Goal: Download file/media

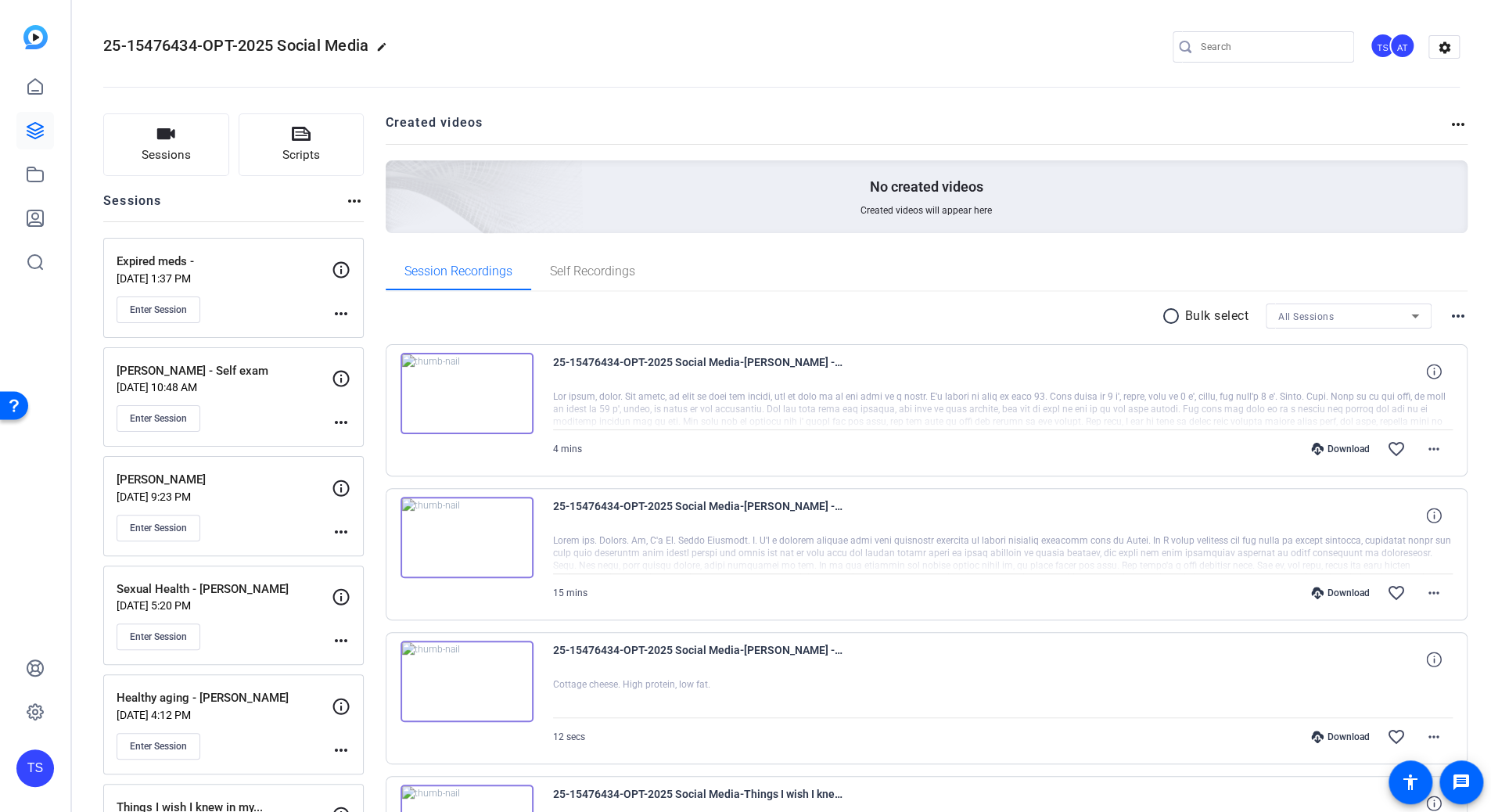
click at [1286, 54] on input "Search" at bounding box center [1271, 47] width 141 height 19
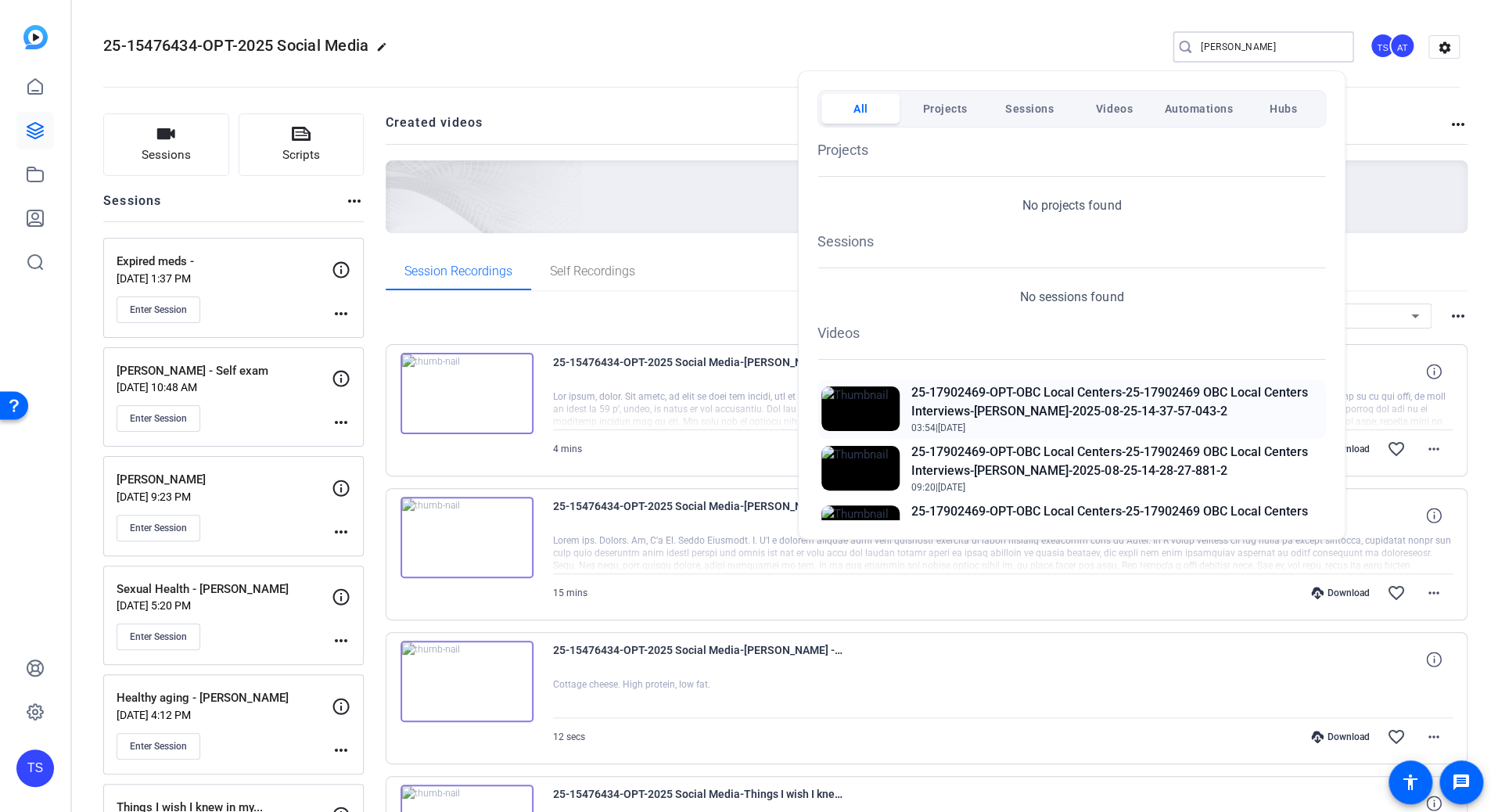
type input "ALICE"
click at [1039, 401] on h2 "25-17902469-OPT-OBC Local Centers-25-17902469 OBC Local Centers Interviews-[PER…" at bounding box center [1117, 402] width 411 height 38
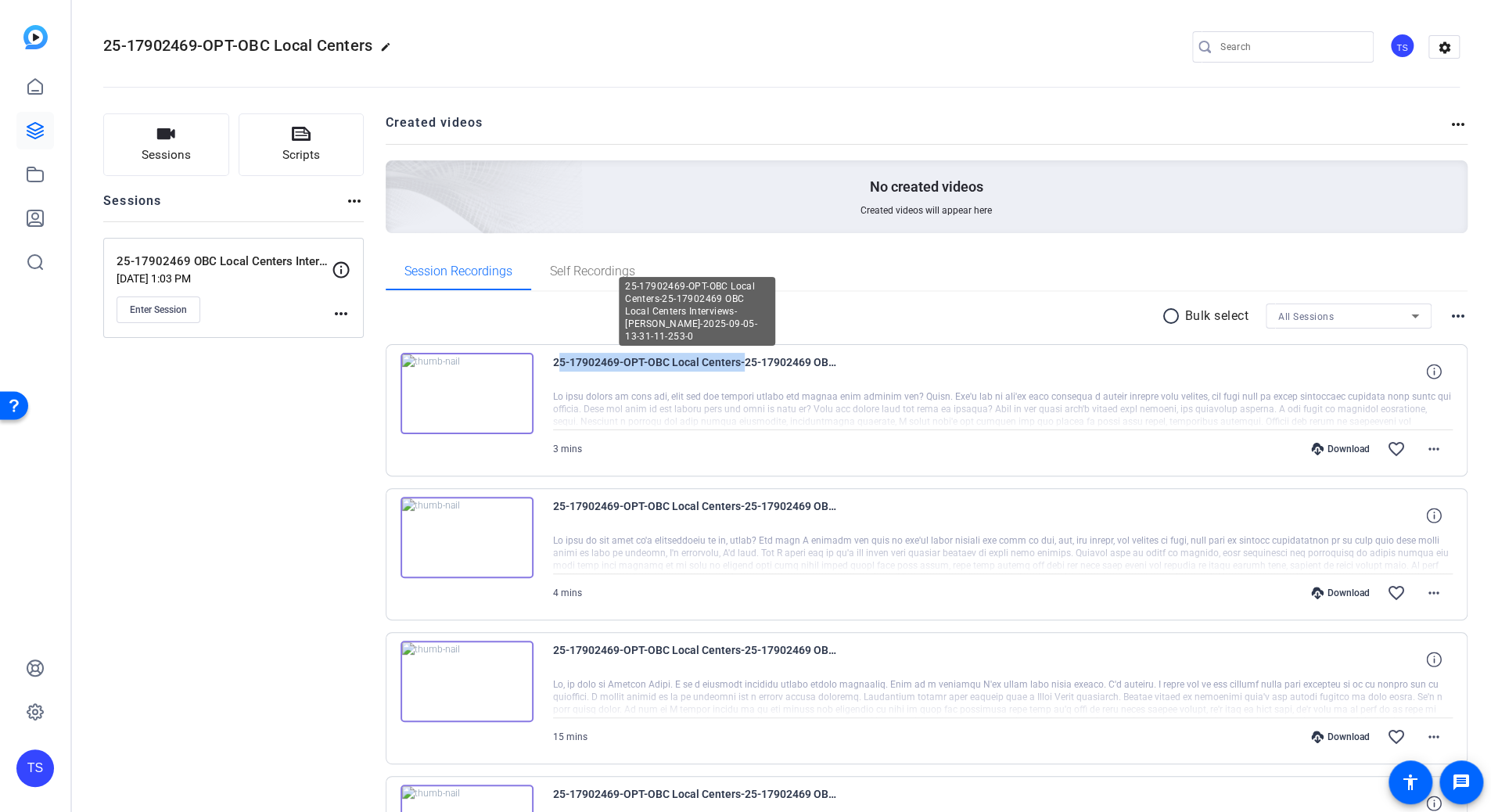
drag, startPoint x: 552, startPoint y: 362, endPoint x: 738, endPoint y: 367, distance: 186.1
click at [738, 367] on span "25-17902469-OPT-OBC Local Centers-25-17902469 OBC Local Centers Interviews-[PER…" at bounding box center [698, 371] width 290 height 38
copy span "25-17902469-OPT-OBC Local Centers"
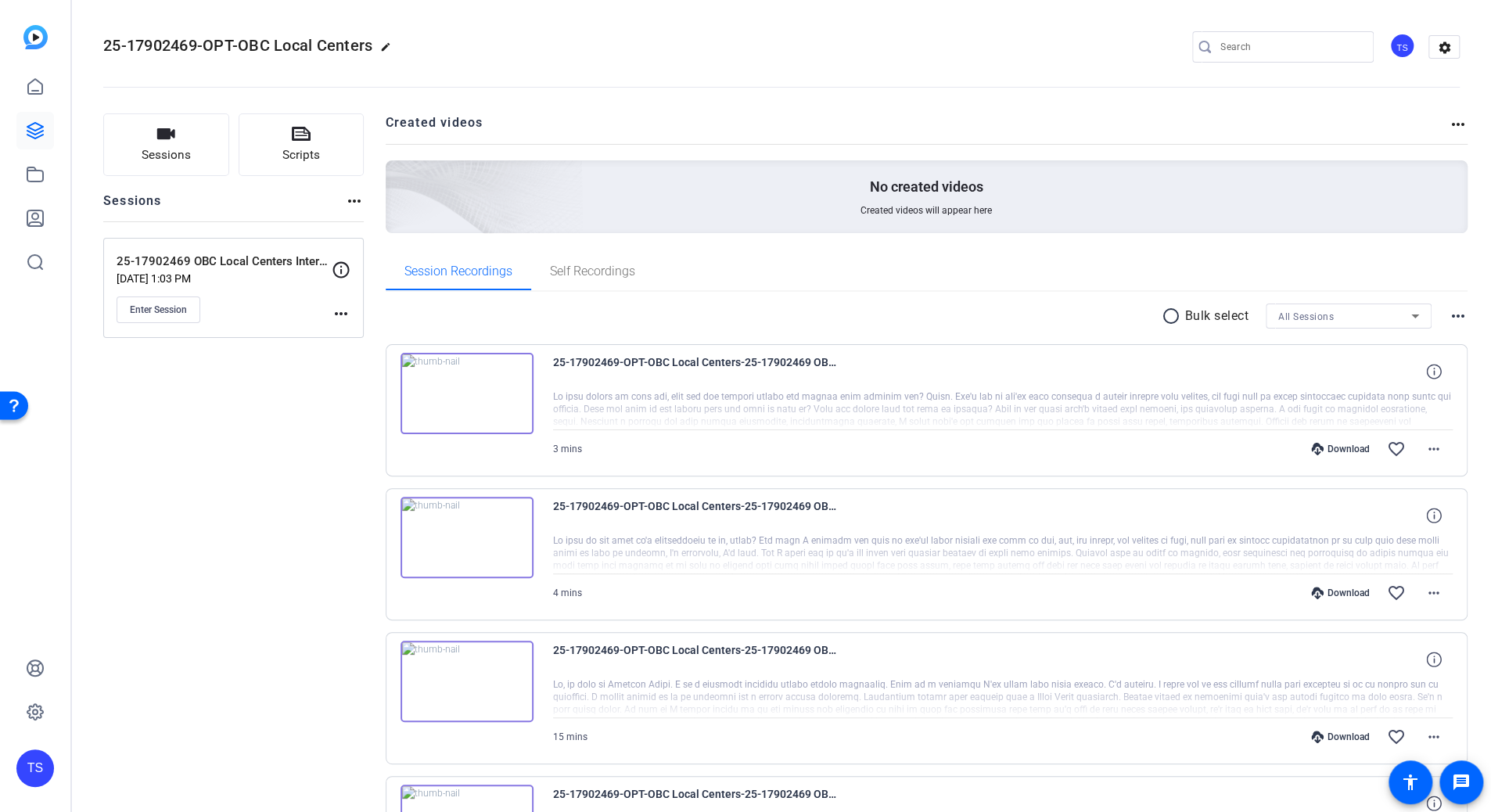
click at [715, 280] on div "Session Recordings Self Recordings" at bounding box center [926, 271] width 1082 height 38
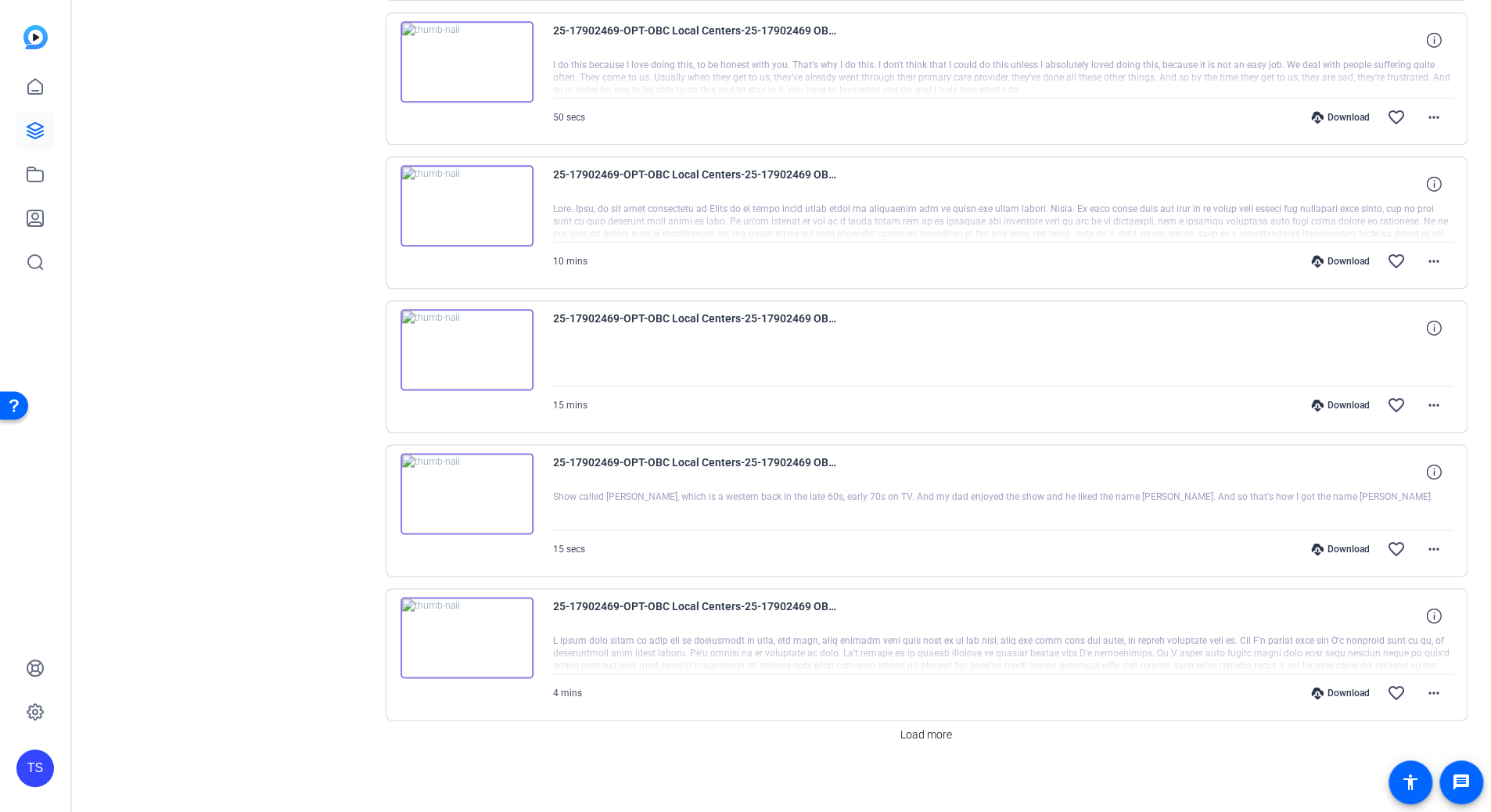
scroll to position [1052, 0]
click at [941, 728] on span "Load more" at bounding box center [926, 734] width 52 height 17
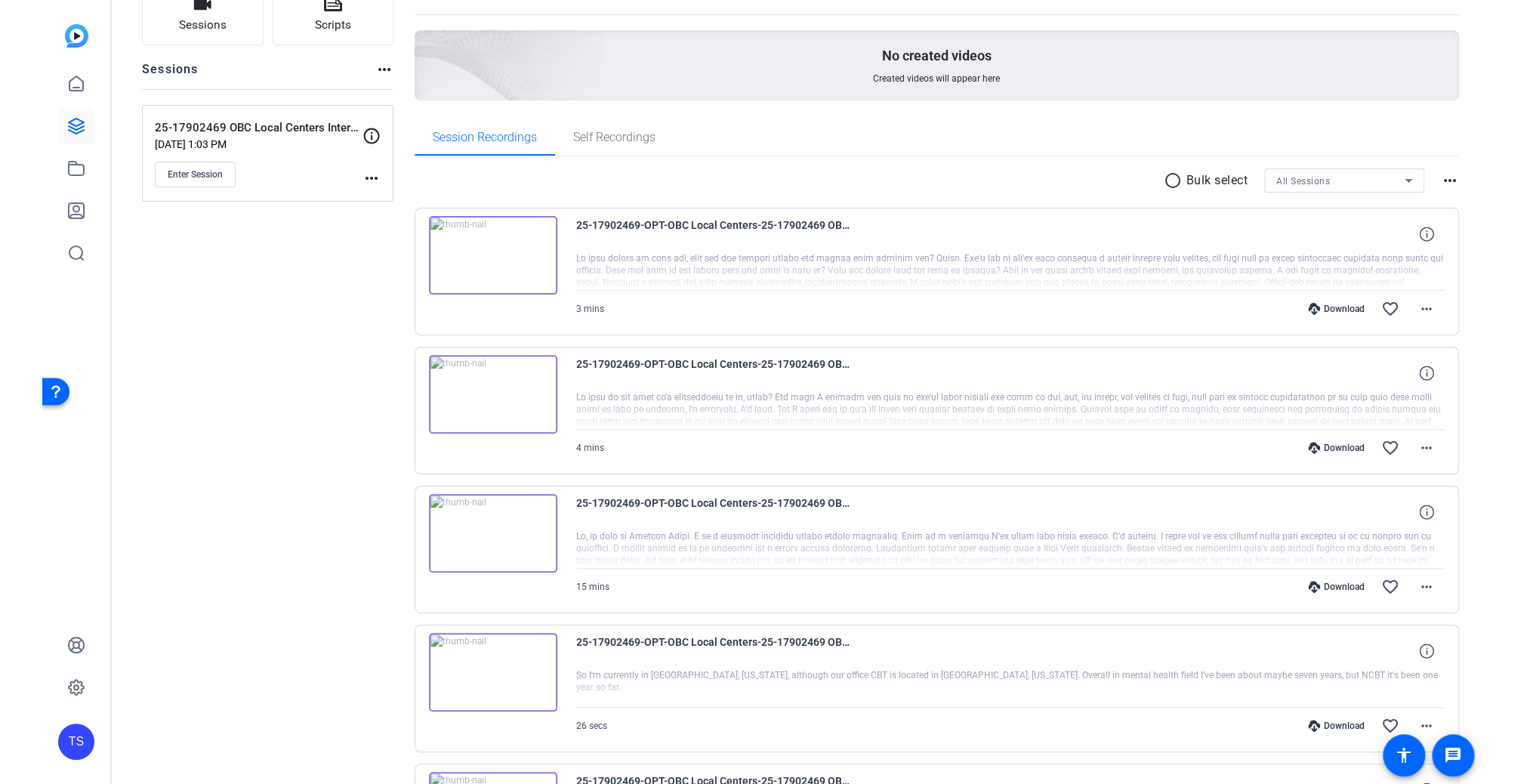
scroll to position [0, 0]
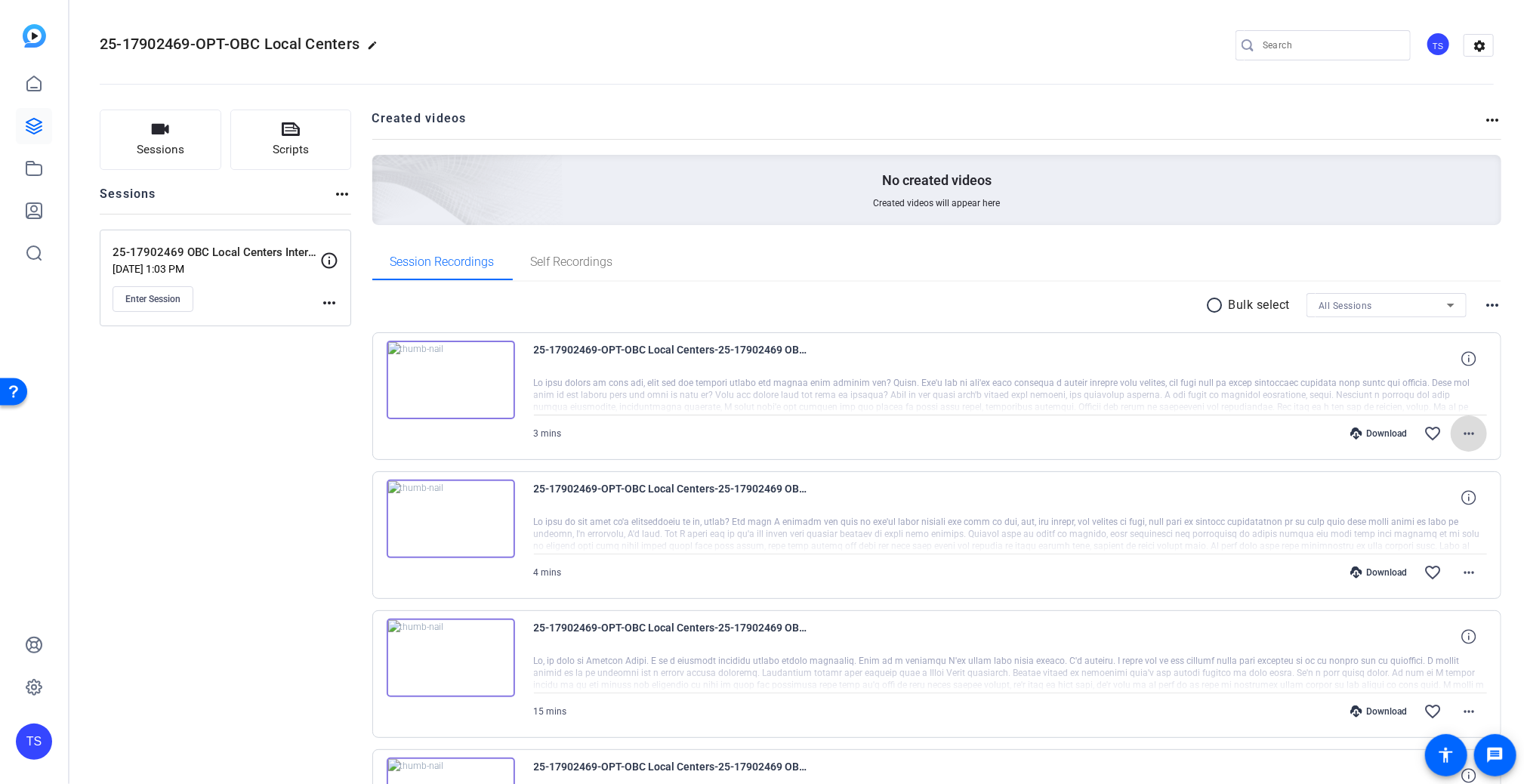
click at [1439, 436] on mat-icon "more_horiz" at bounding box center [1469, 434] width 18 height 18
click at [1439, 502] on span "Download MP4" at bounding box center [1422, 502] width 91 height 18
click at [1439, 577] on mat-icon "more_horiz" at bounding box center [1469, 572] width 18 height 18
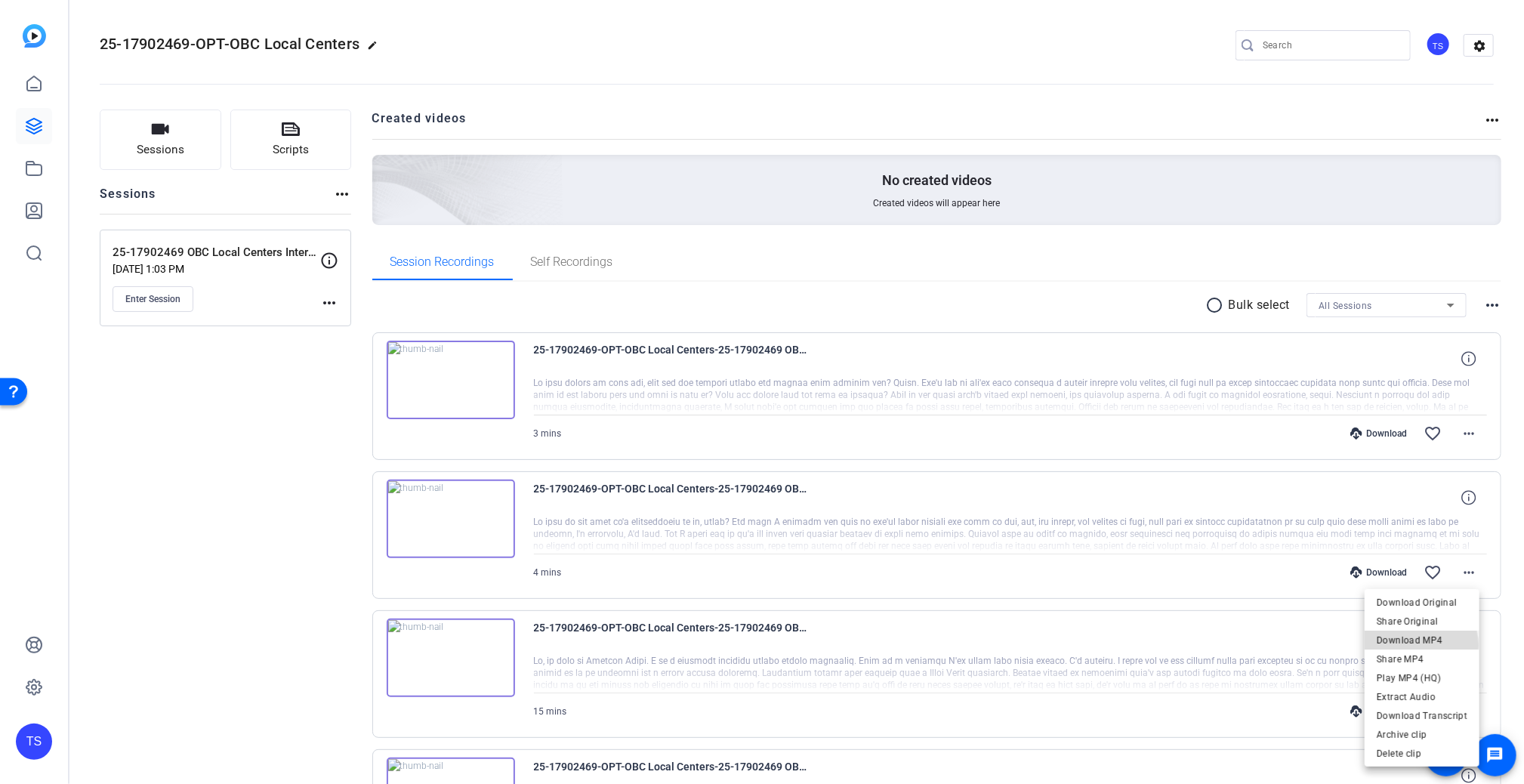
click at [1411, 645] on span "Download MP4" at bounding box center [1422, 640] width 91 height 18
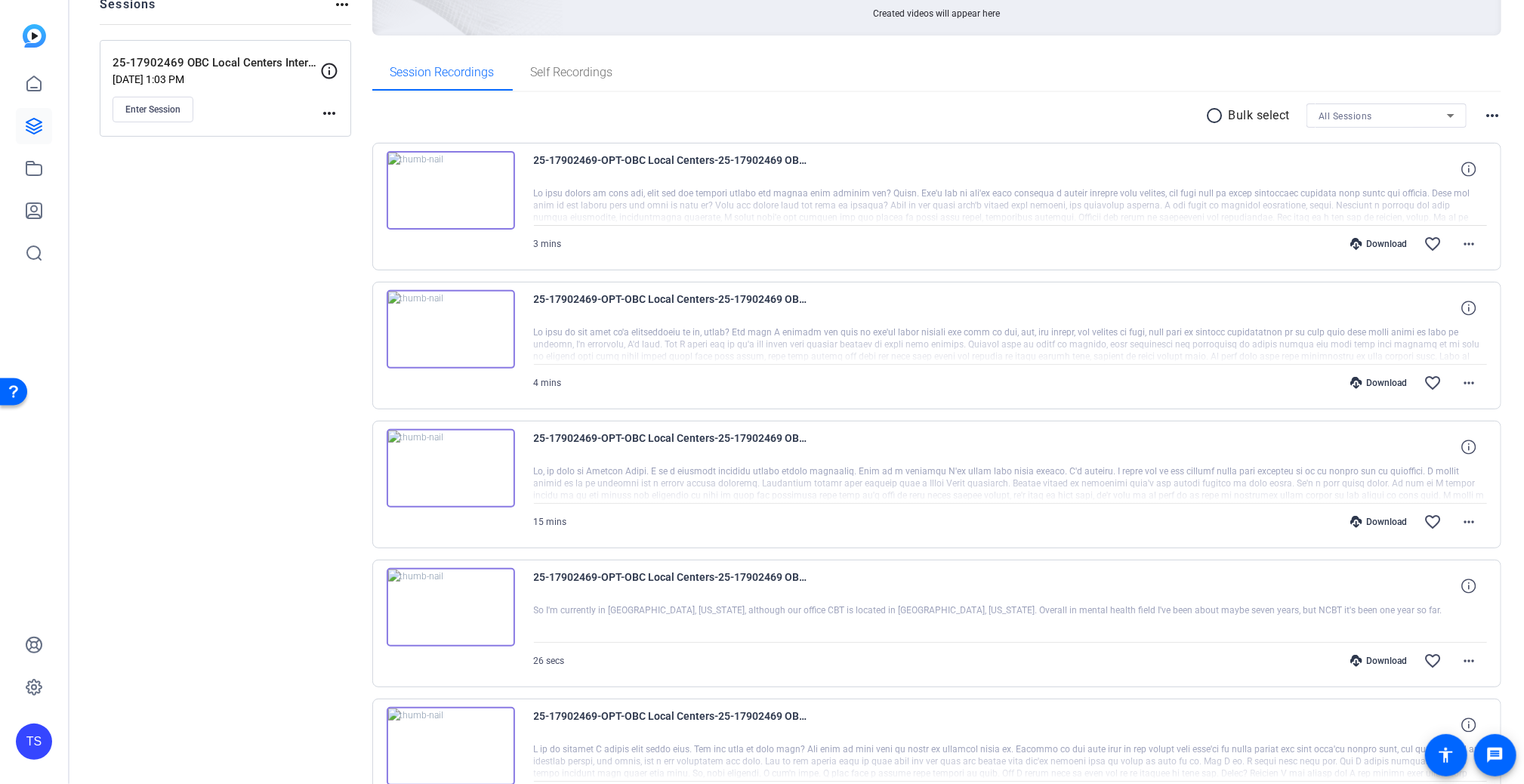
scroll to position [226, 0]
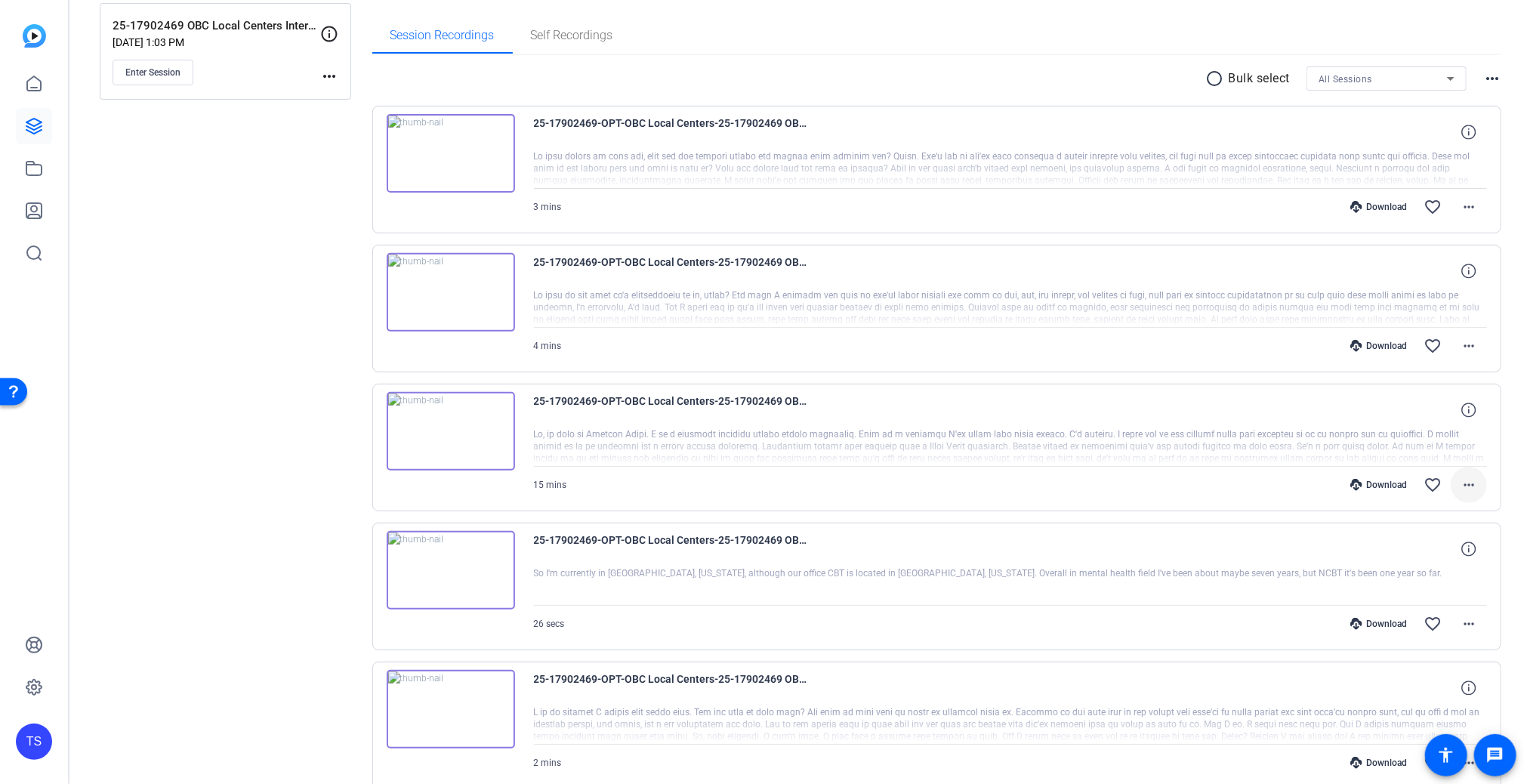
click at [1439, 484] on mat-icon "more_horiz" at bounding box center [1469, 484] width 18 height 18
click at [1404, 555] on span "Download MP4" at bounding box center [1422, 552] width 91 height 18
click at [1439, 625] on mat-icon "more_horiz" at bounding box center [1469, 624] width 18 height 18
click at [1384, 481] on span "Download MP4" at bounding box center [1422, 477] width 91 height 18
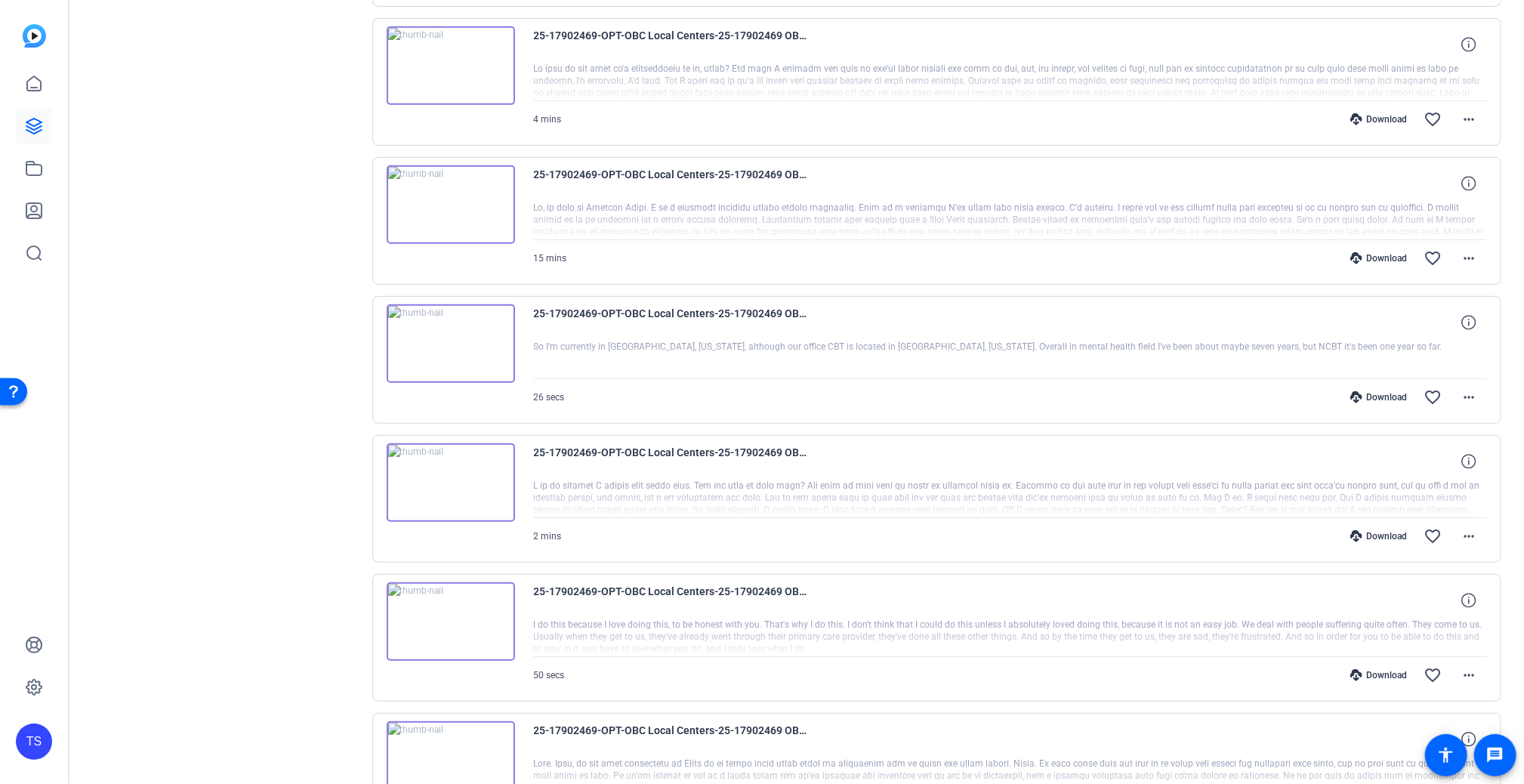
scroll to position [529, 0]
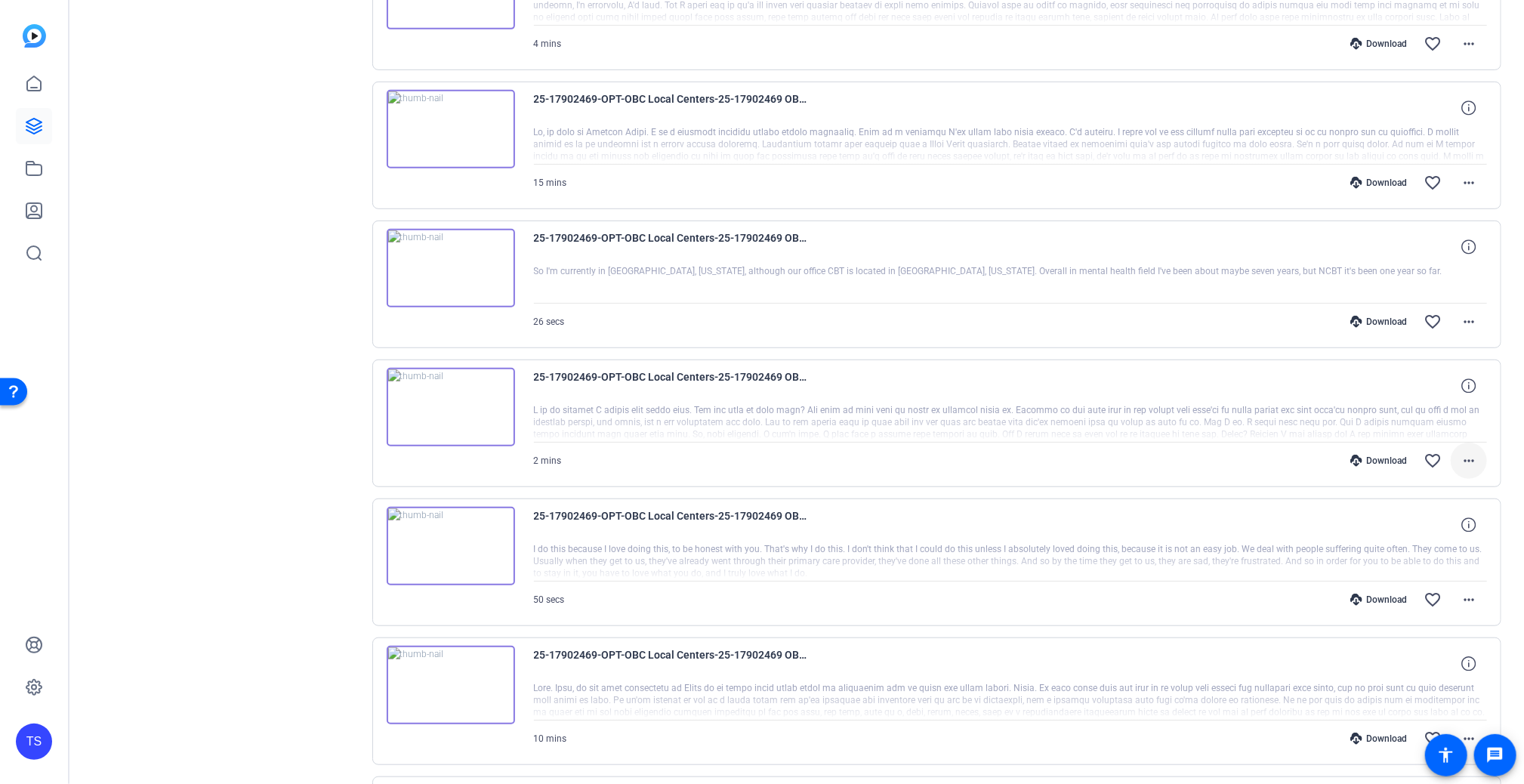
click at [1439, 466] on mat-icon "more_horiz" at bounding box center [1469, 461] width 18 height 18
click at [1418, 521] on span "Download MP4" at bounding box center [1422, 527] width 91 height 18
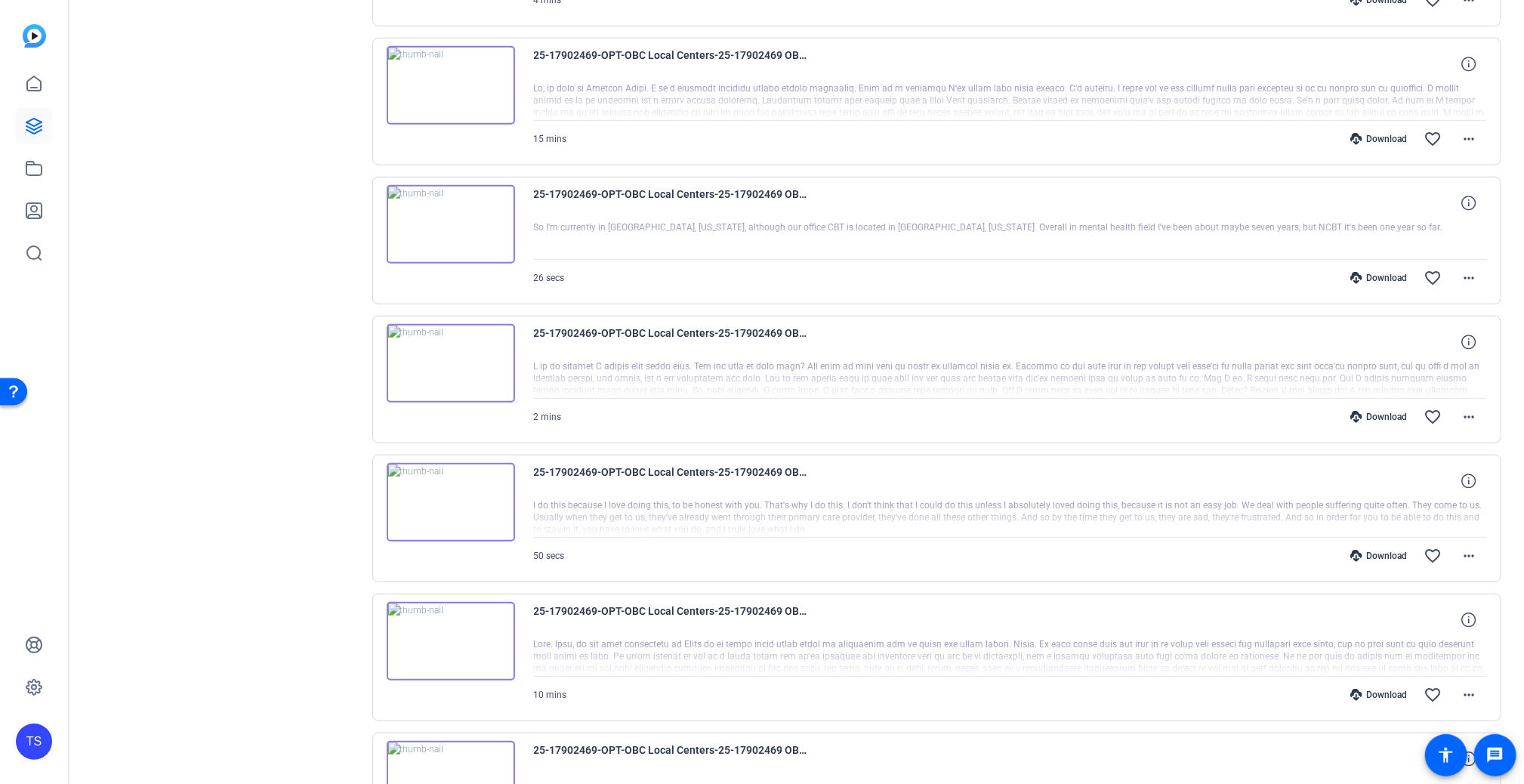
scroll to position [604, 0]
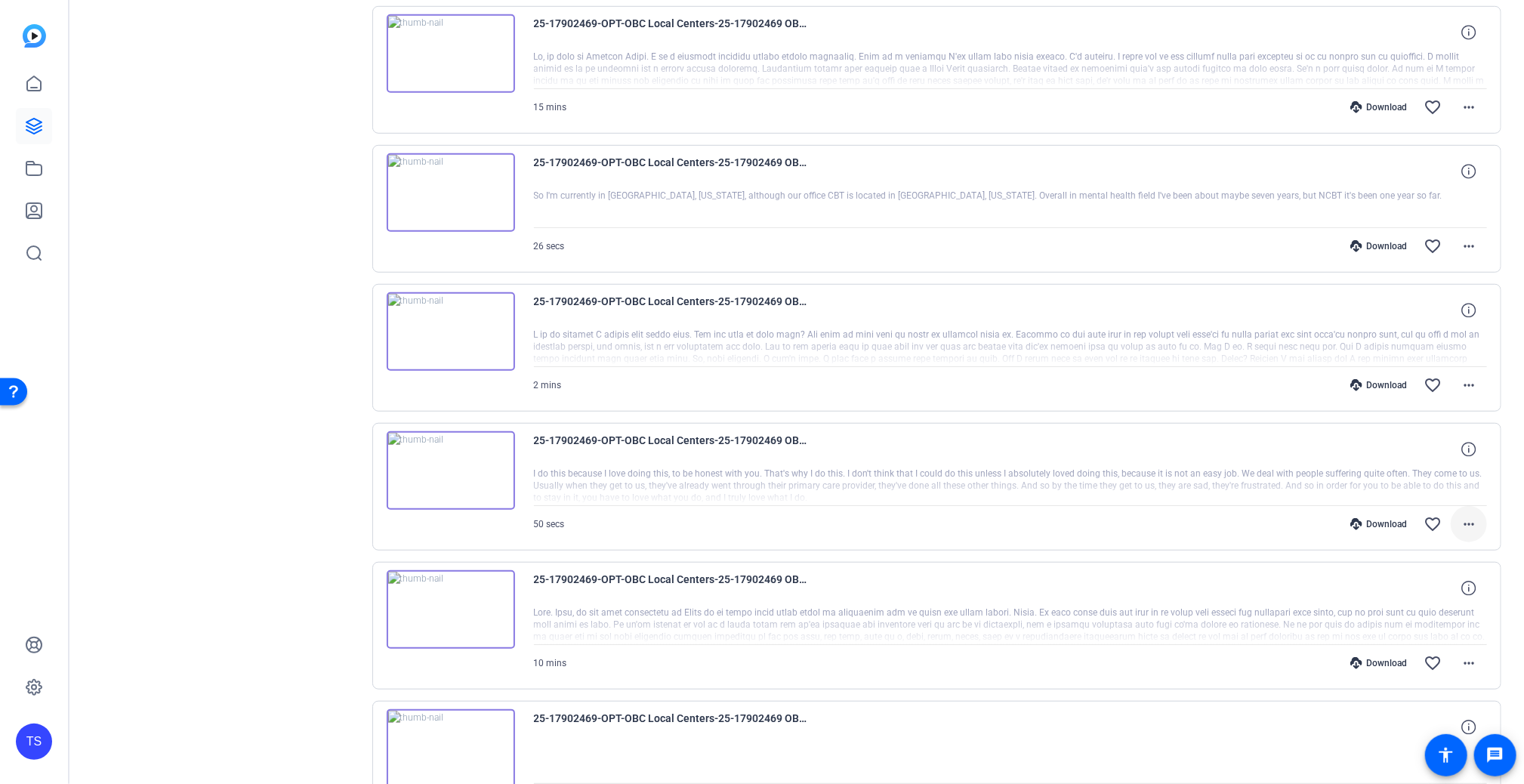
click at [1439, 525] on span at bounding box center [1469, 524] width 36 height 36
click at [1420, 584] on span "Download MP4" at bounding box center [1422, 590] width 91 height 18
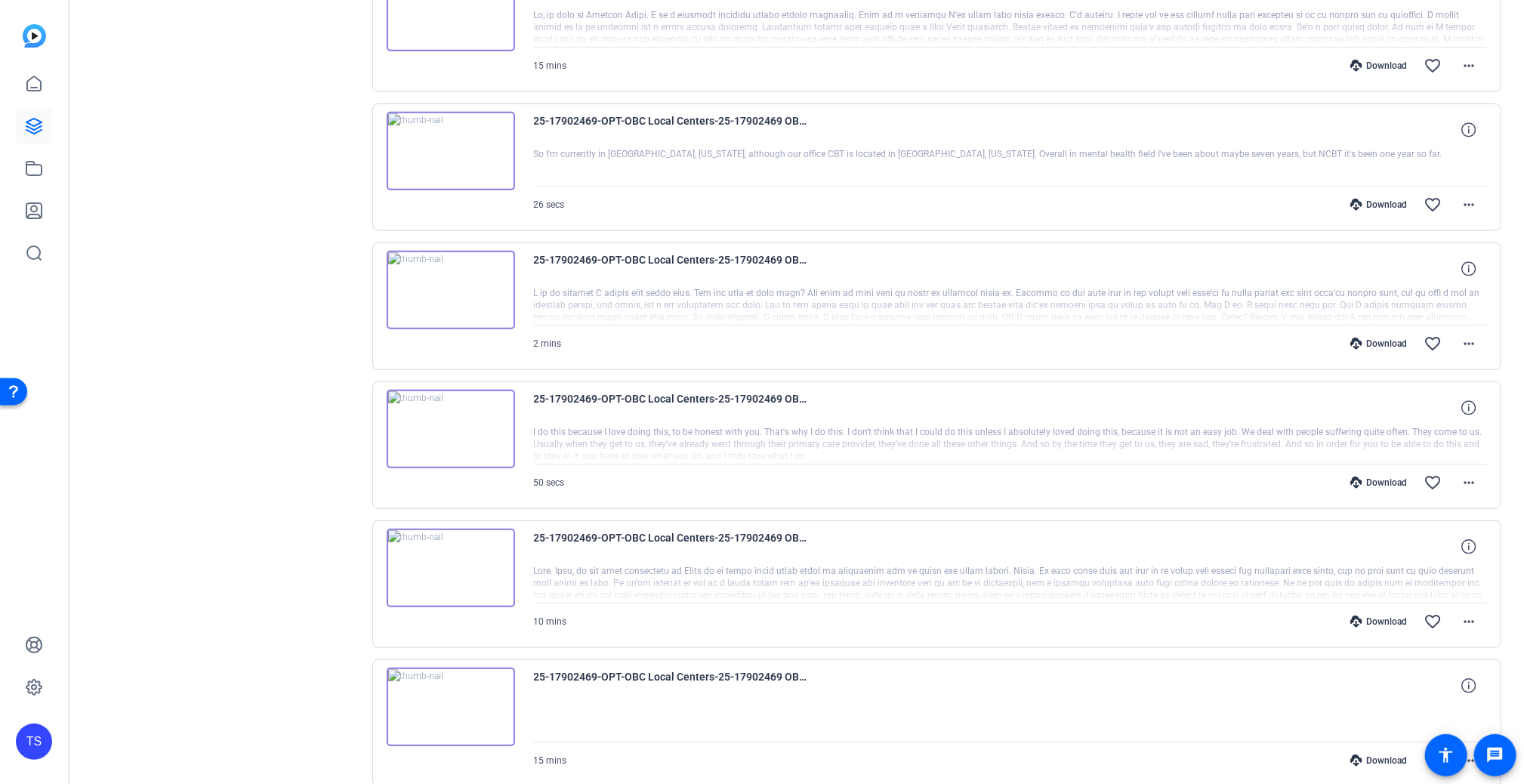
scroll to position [680, 0]
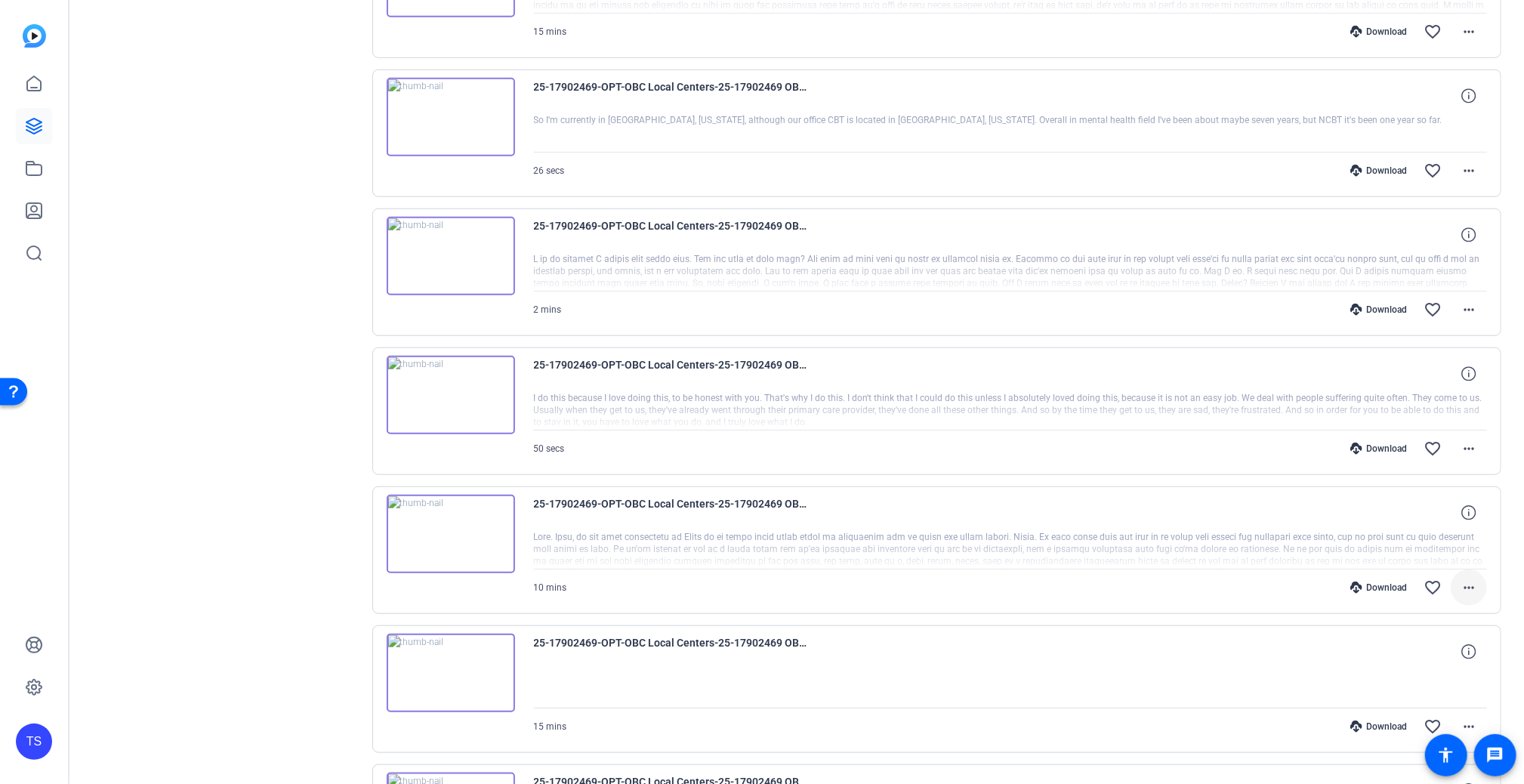
click at [1439, 599] on span at bounding box center [1469, 588] width 36 height 36
click at [1431, 645] on span "Download MP4" at bounding box center [1422, 653] width 91 height 18
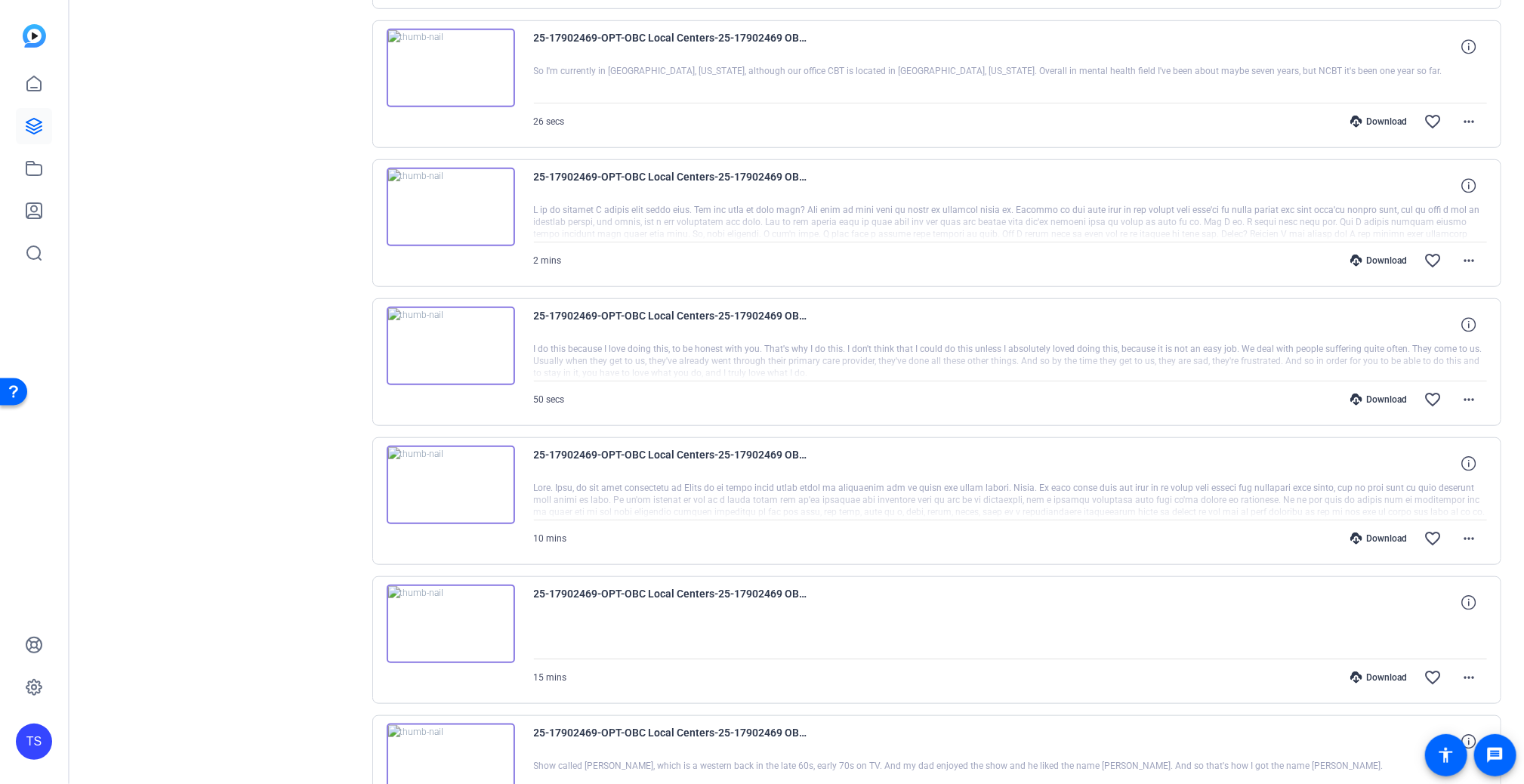
scroll to position [755, 0]
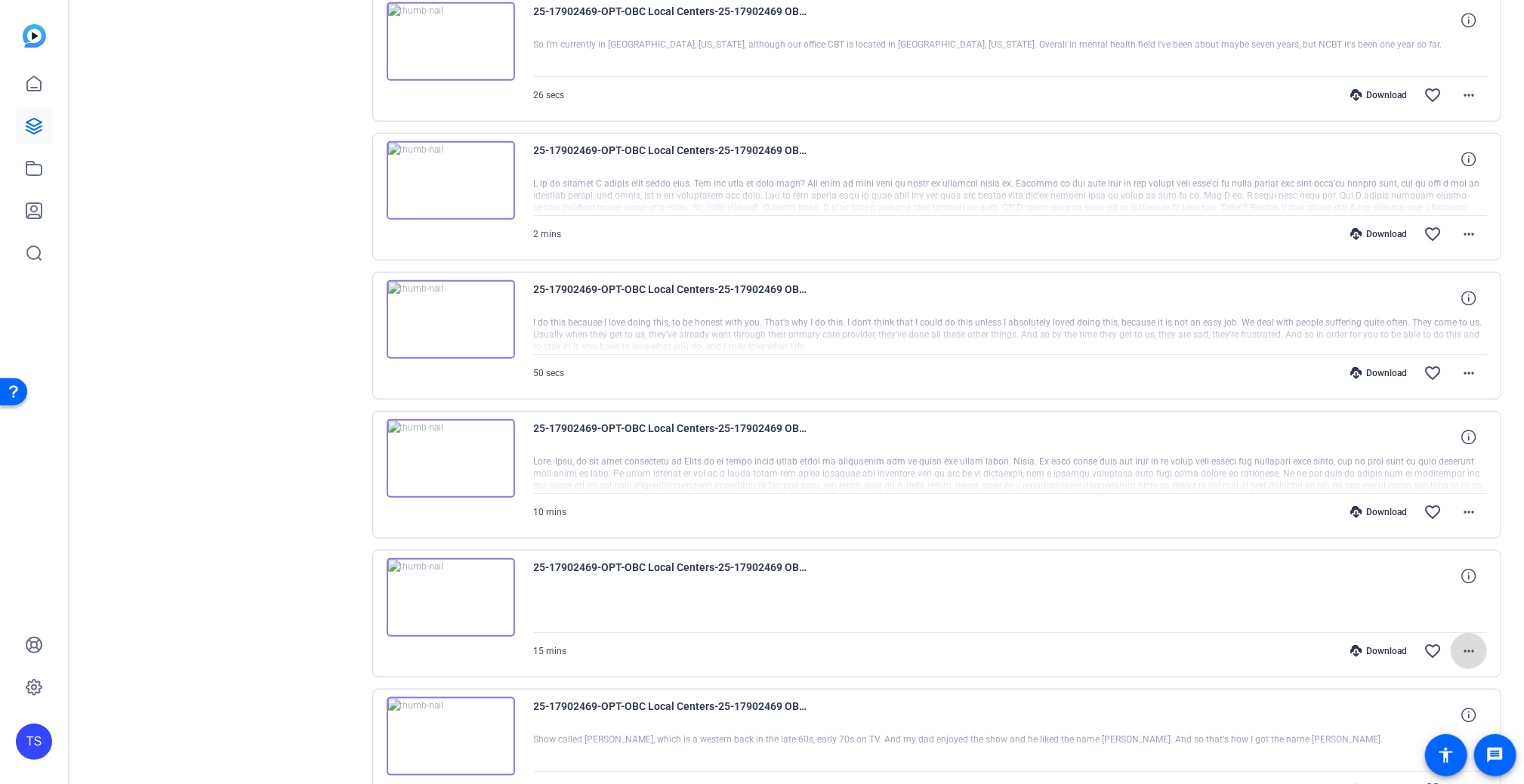
click at [1439, 642] on mat-icon "more_horiz" at bounding box center [1469, 651] width 18 height 18
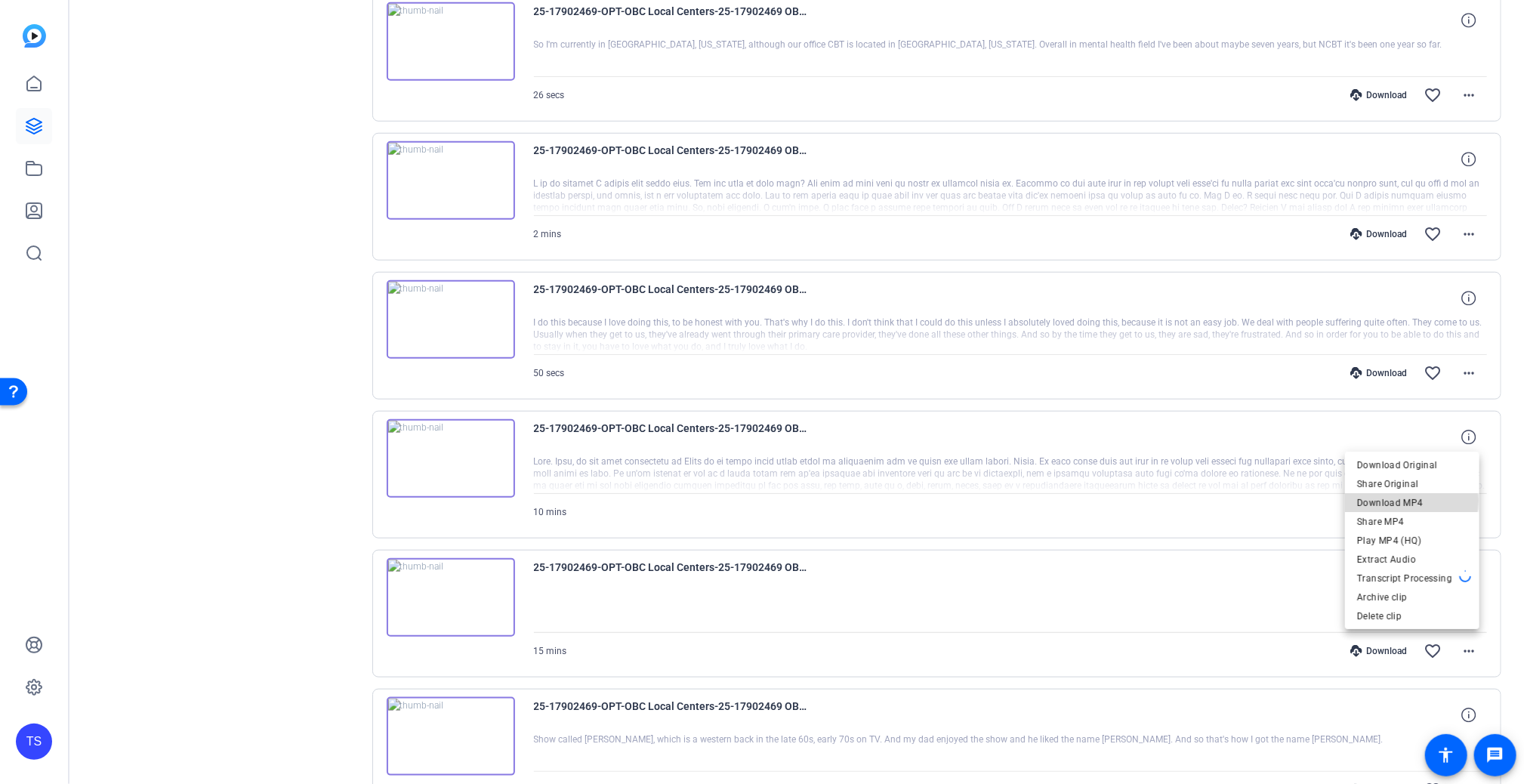
click at [1391, 500] on span "Download MP4" at bounding box center [1413, 502] width 110 height 18
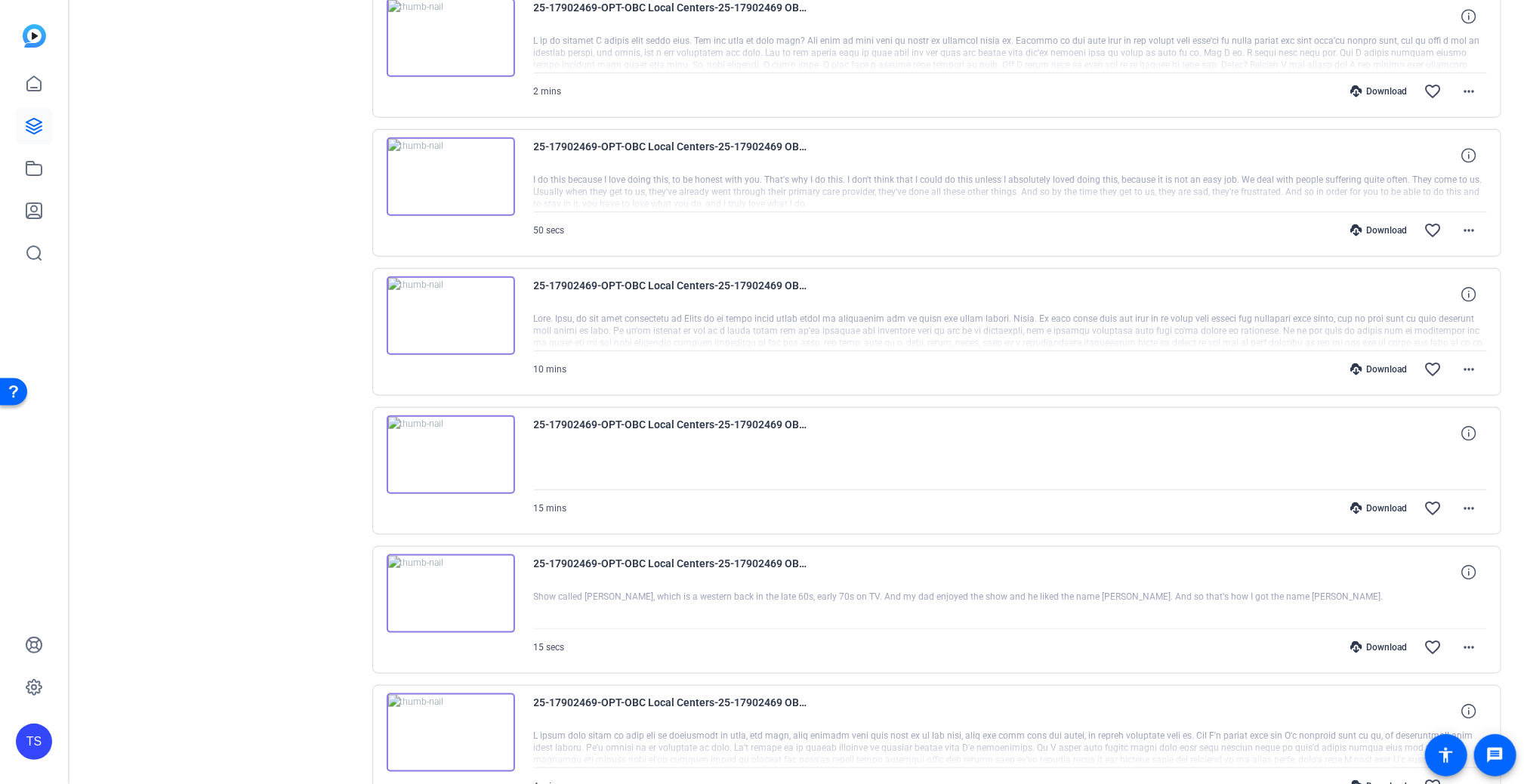
scroll to position [906, 0]
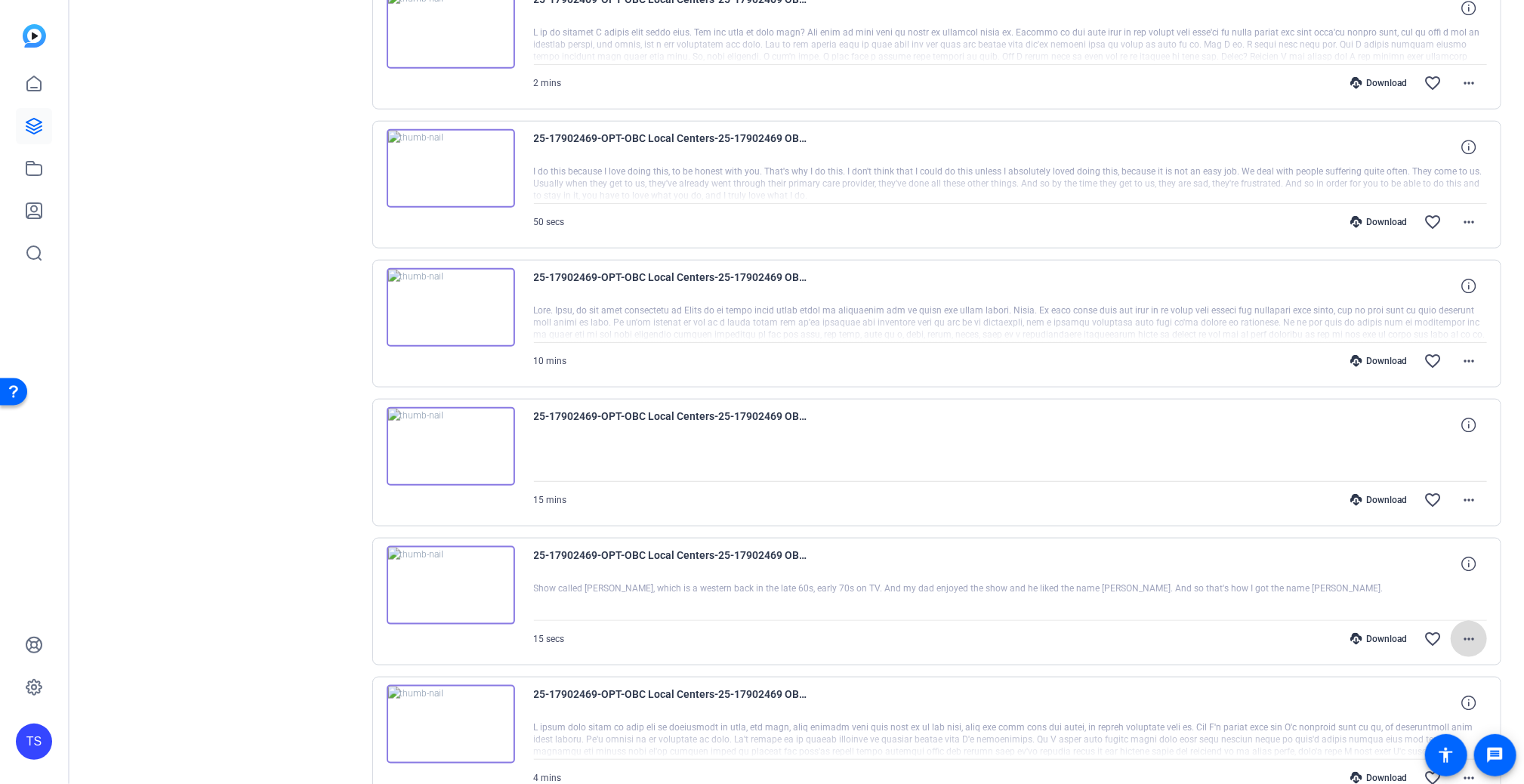
click at [1439, 641] on mat-icon "more_horiz" at bounding box center [1469, 639] width 18 height 18
click at [1404, 494] on span "Download MP4" at bounding box center [1422, 490] width 91 height 18
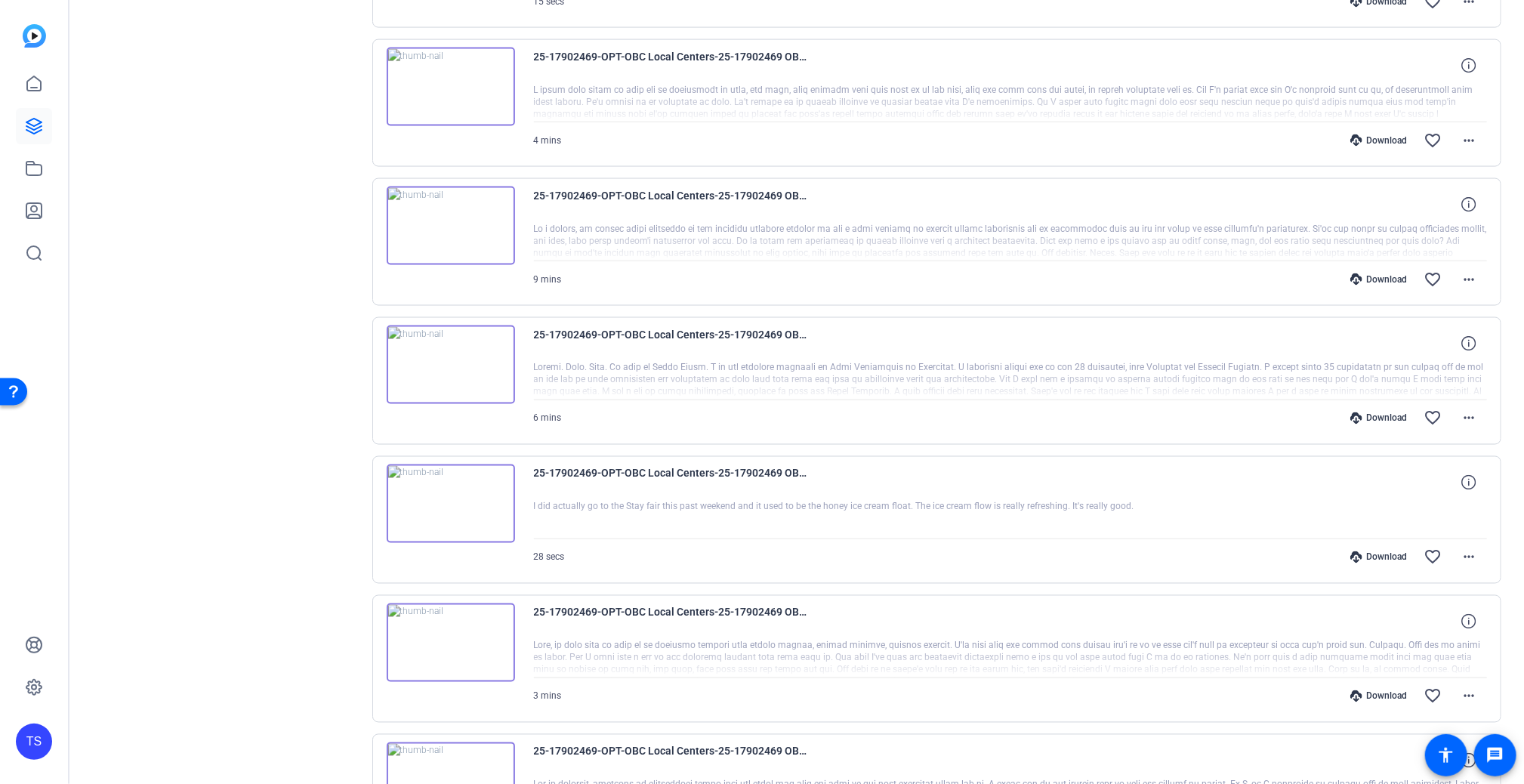
scroll to position [1510, 0]
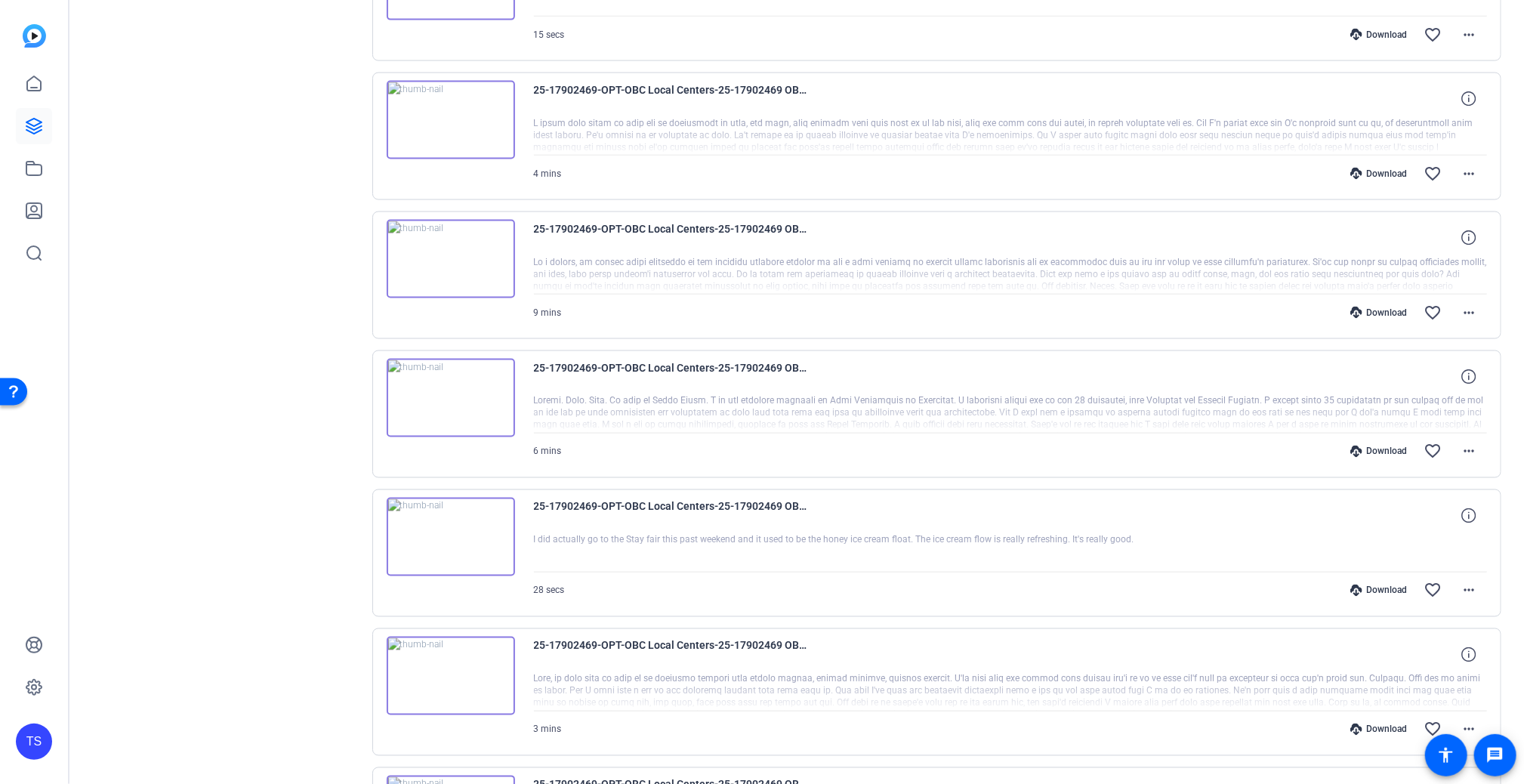
drag, startPoint x: 172, startPoint y: 266, endPoint x: 248, endPoint y: 242, distance: 79.7
click at [172, 266] on div "Sessions Scripts Sessions more_horiz 25-17902469 OBC Local Centers Interviews […" at bounding box center [225, 132] width 252 height 3065
click at [1439, 168] on span at bounding box center [1469, 174] width 36 height 36
click at [1412, 243] on span "Download MP4" at bounding box center [1422, 238] width 91 height 18
click at [1439, 197] on div "Sessions Scripts Sessions more_horiz 25-17902469 OBC Local Centers Interviews […" at bounding box center [797, 132] width 1454 height 3103
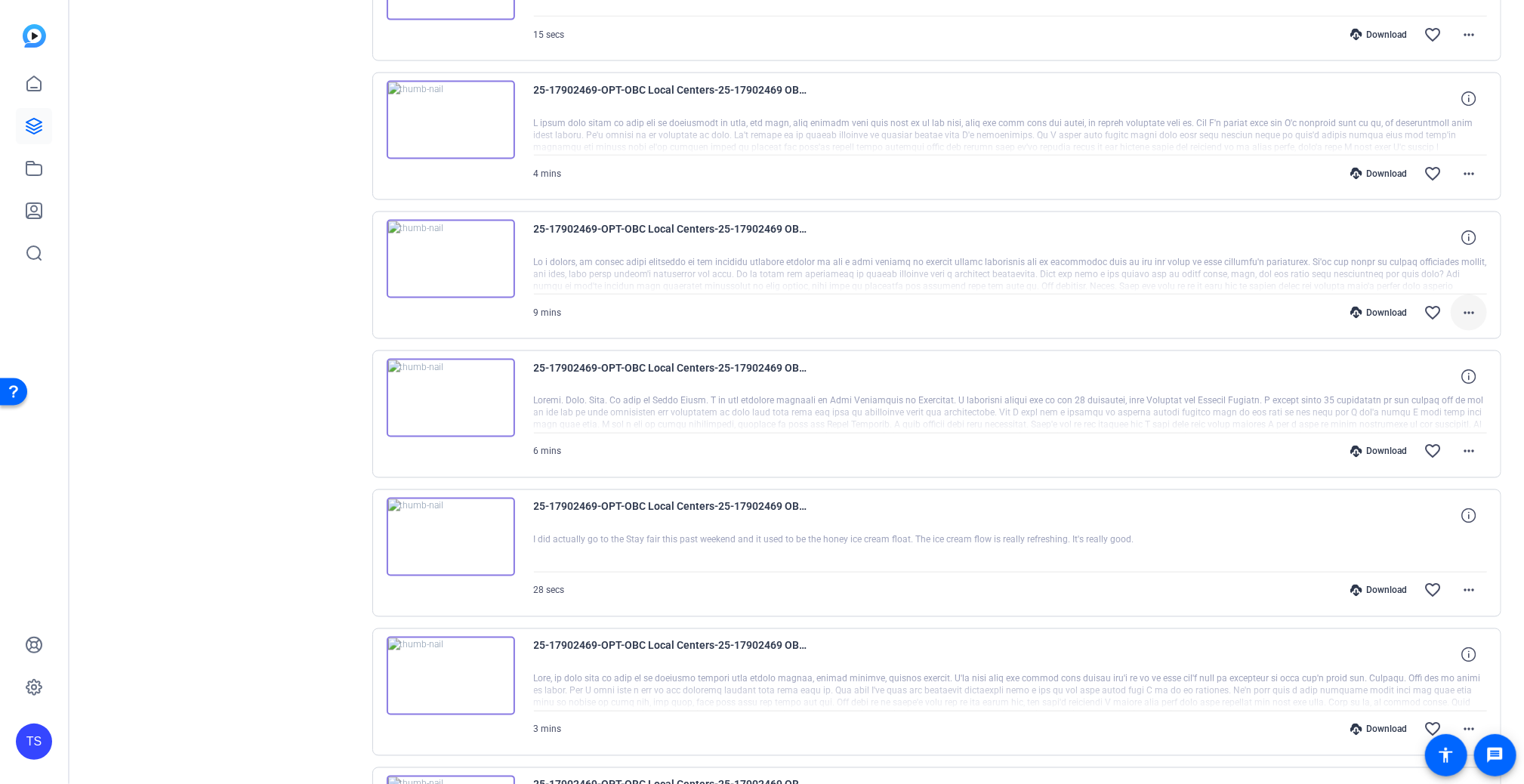
click at [1439, 312] on mat-icon "more_horiz" at bounding box center [1469, 312] width 18 height 18
click at [1433, 372] on span "Download MP4" at bounding box center [1422, 377] width 91 height 18
click at [1439, 445] on mat-icon "more_horiz" at bounding box center [1469, 452] width 18 height 18
click at [1413, 507] on span "Download MP4" at bounding box center [1422, 515] width 91 height 18
click at [1439, 588] on mat-icon "more_horiz" at bounding box center [1469, 590] width 18 height 18
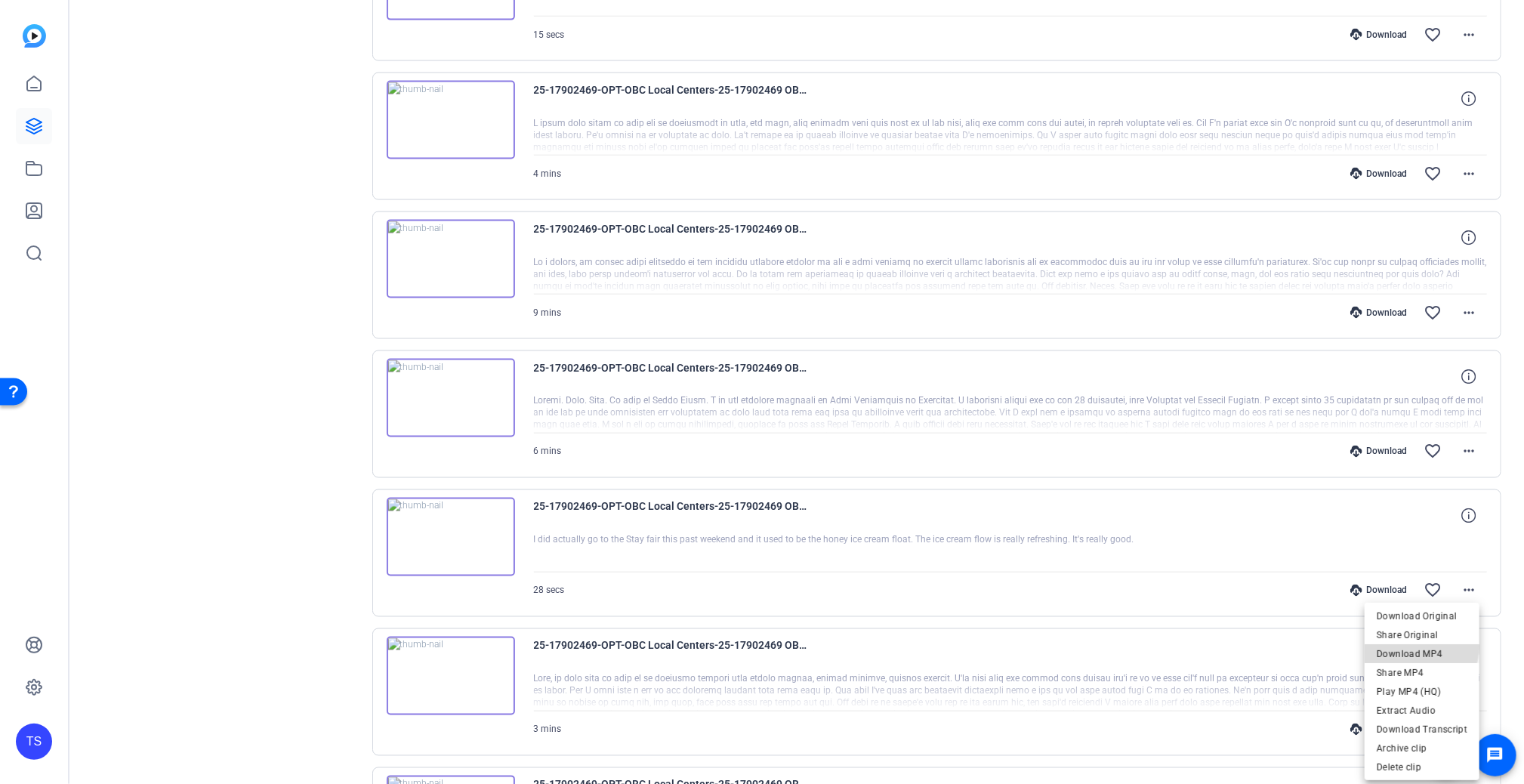
click at [1411, 648] on span "Download MP4" at bounding box center [1422, 653] width 91 height 18
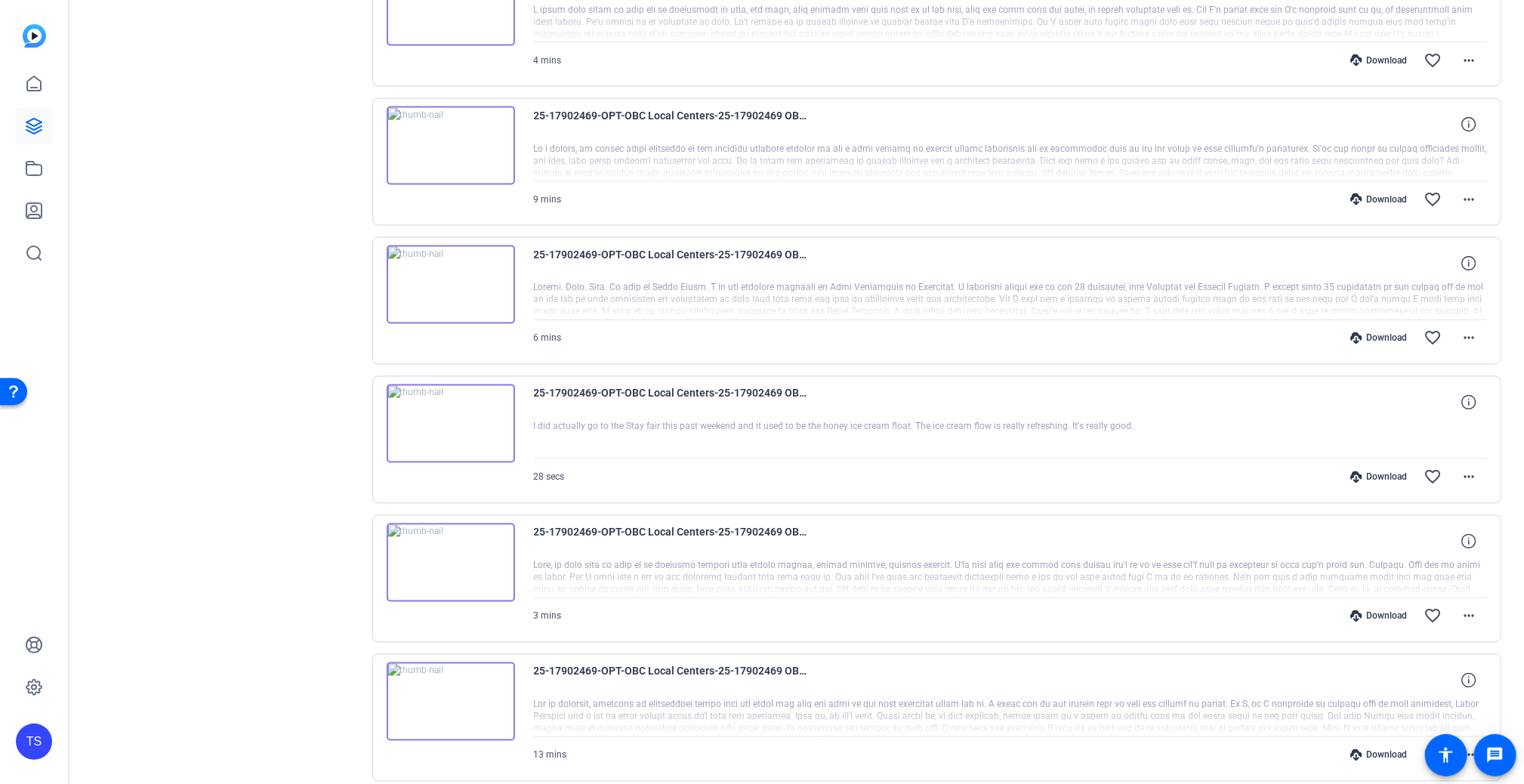
scroll to position [1661, 0]
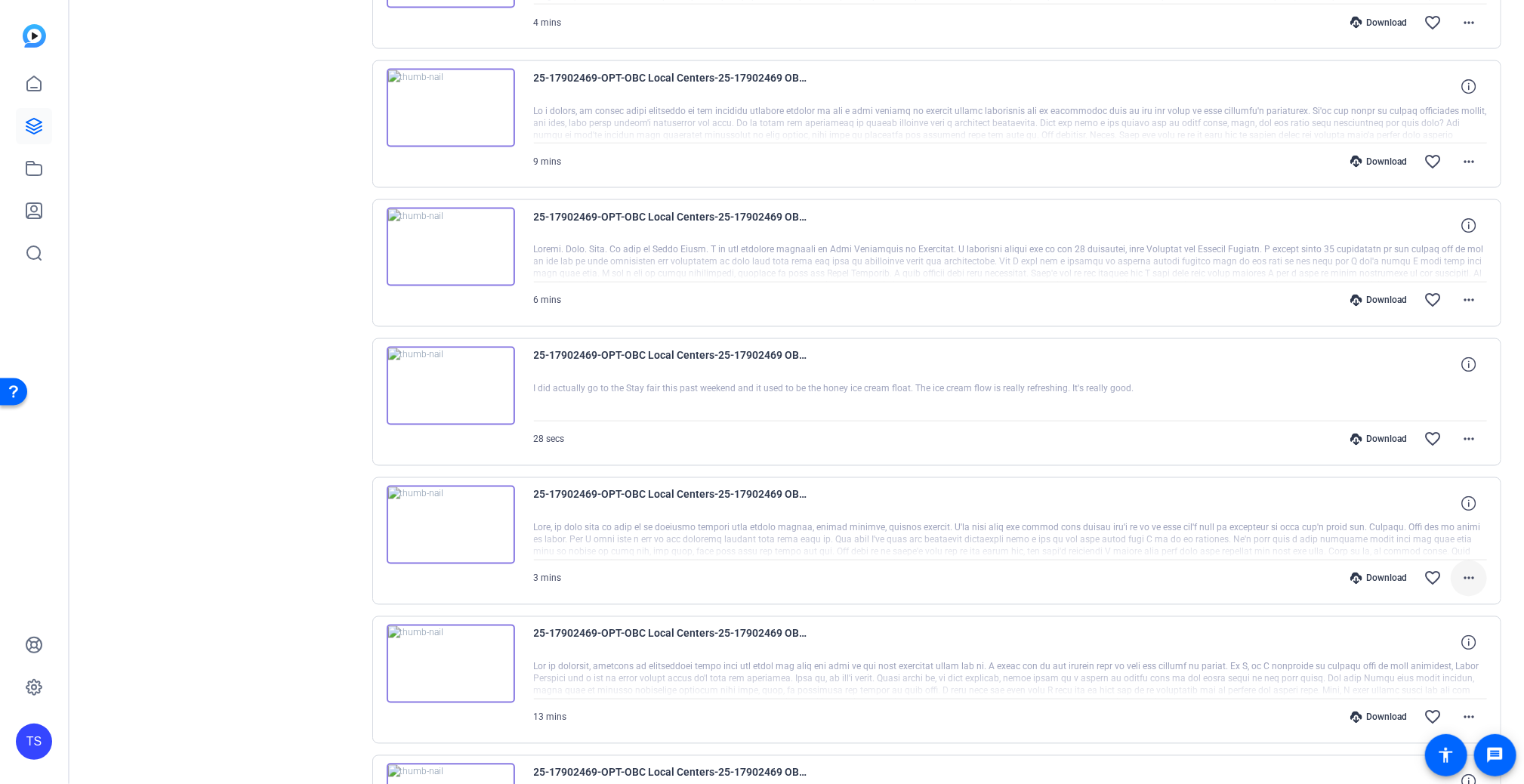
click at [1439, 578] on mat-icon "more_horiz" at bounding box center [1469, 578] width 18 height 18
click at [1428, 639] on span "Download MP4" at bounding box center [1422, 641] width 91 height 18
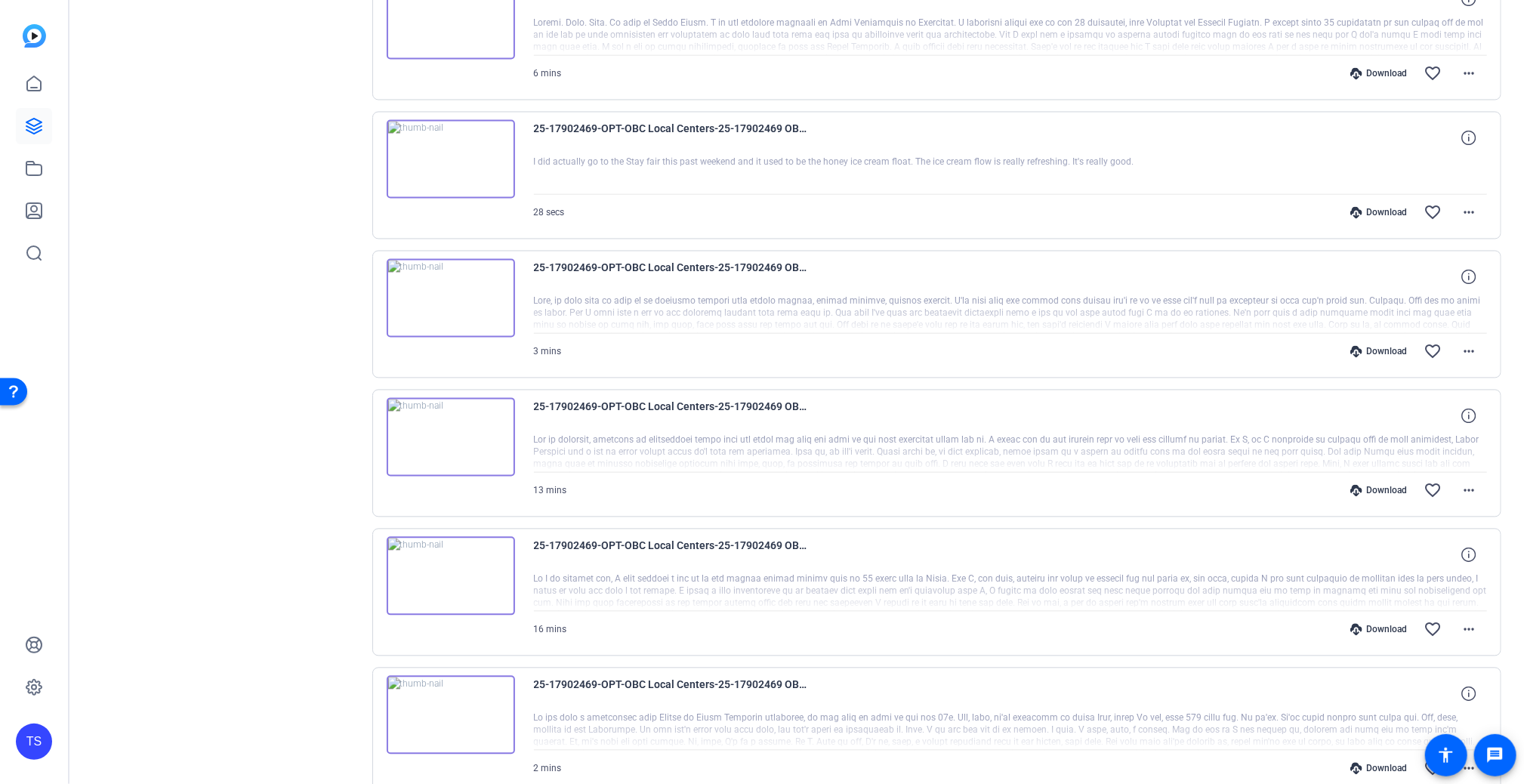
scroll to position [1812, 0]
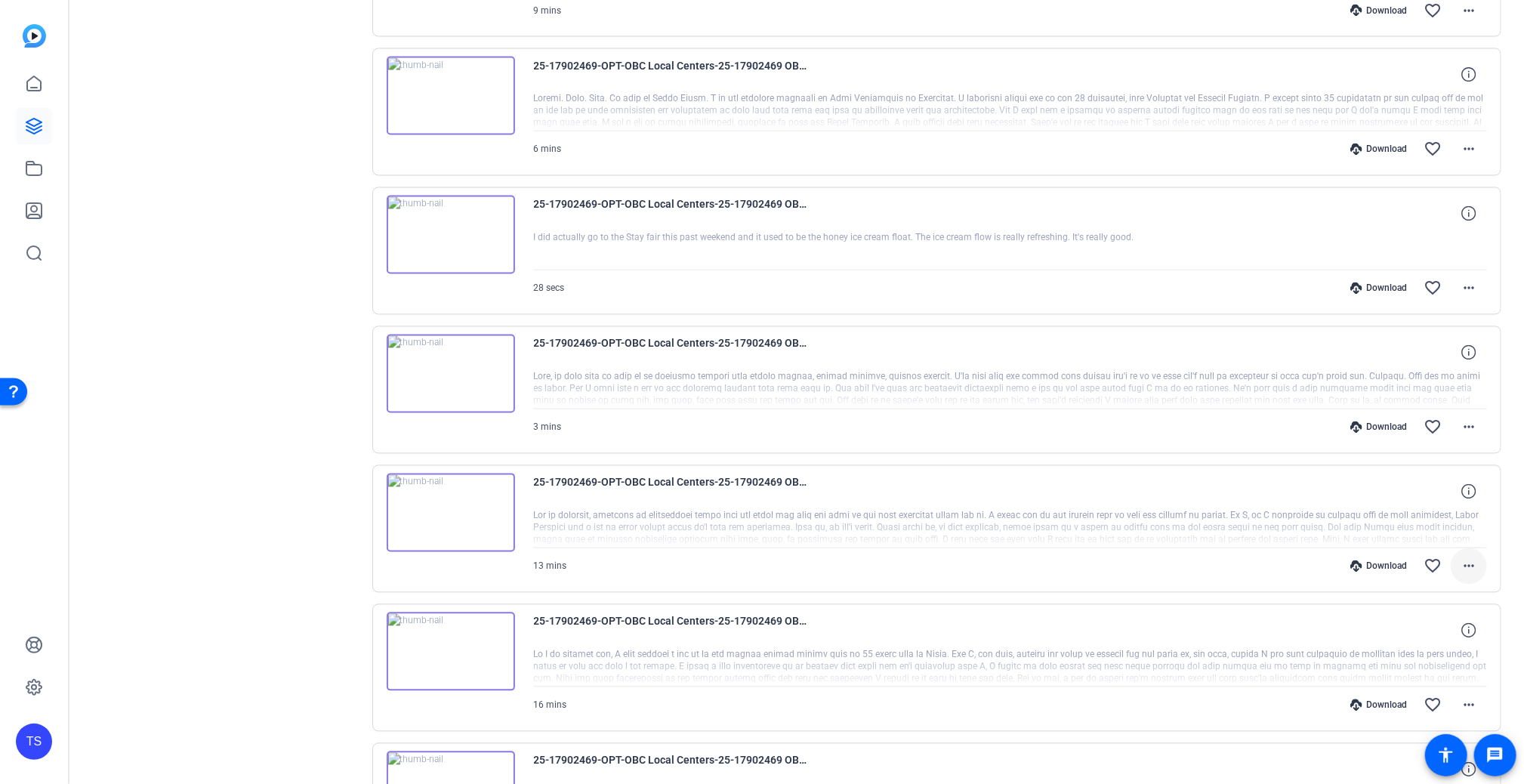
click at [1439, 562] on mat-icon "more_horiz" at bounding box center [1469, 566] width 18 height 18
click at [1417, 624] on span "Download MP4" at bounding box center [1422, 628] width 91 height 18
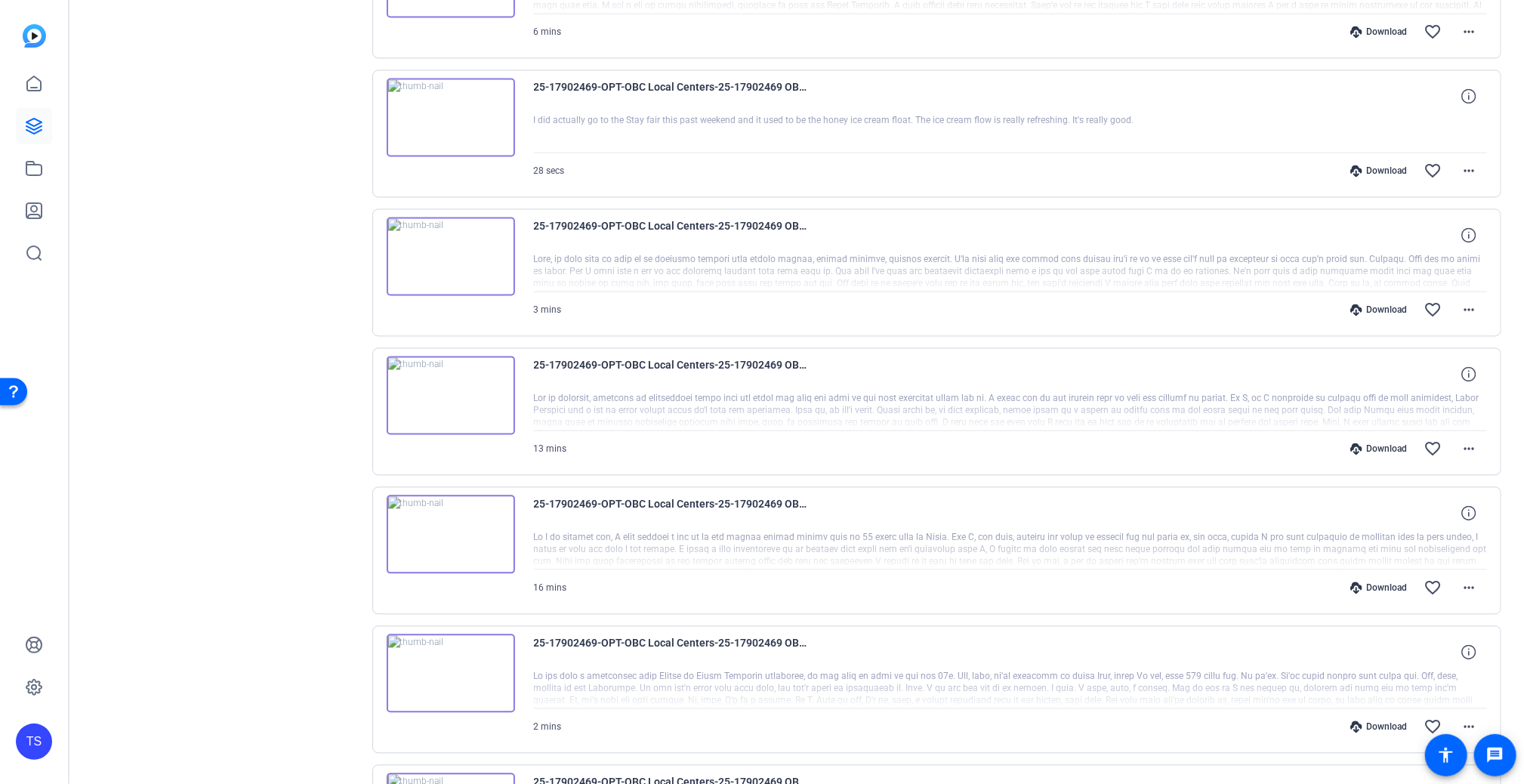
scroll to position [1963, 0]
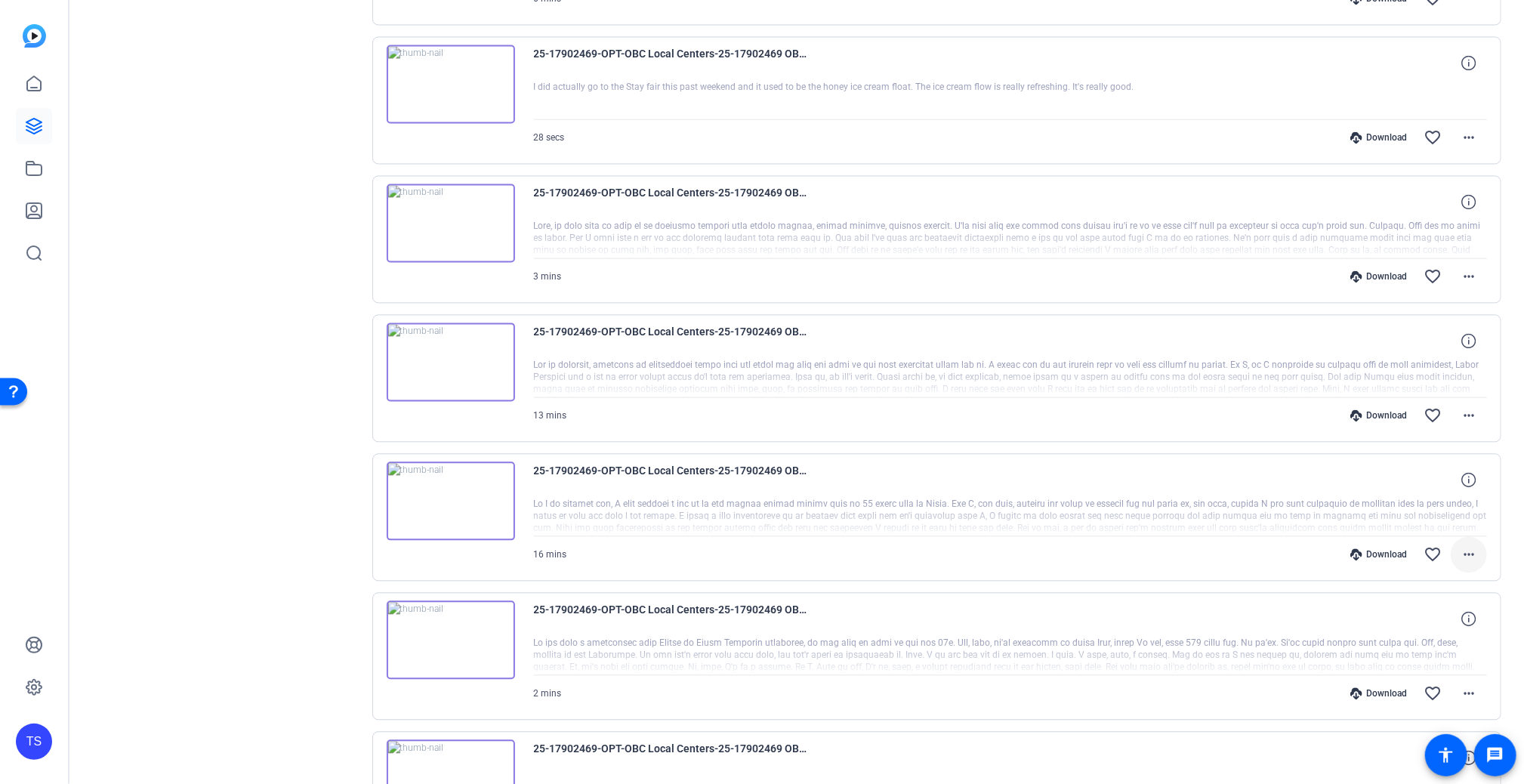
click at [1439, 552] on mat-icon "more_horiz" at bounding box center [1469, 554] width 18 height 18
click at [1415, 607] on button "Download MP4" at bounding box center [1422, 616] width 115 height 19
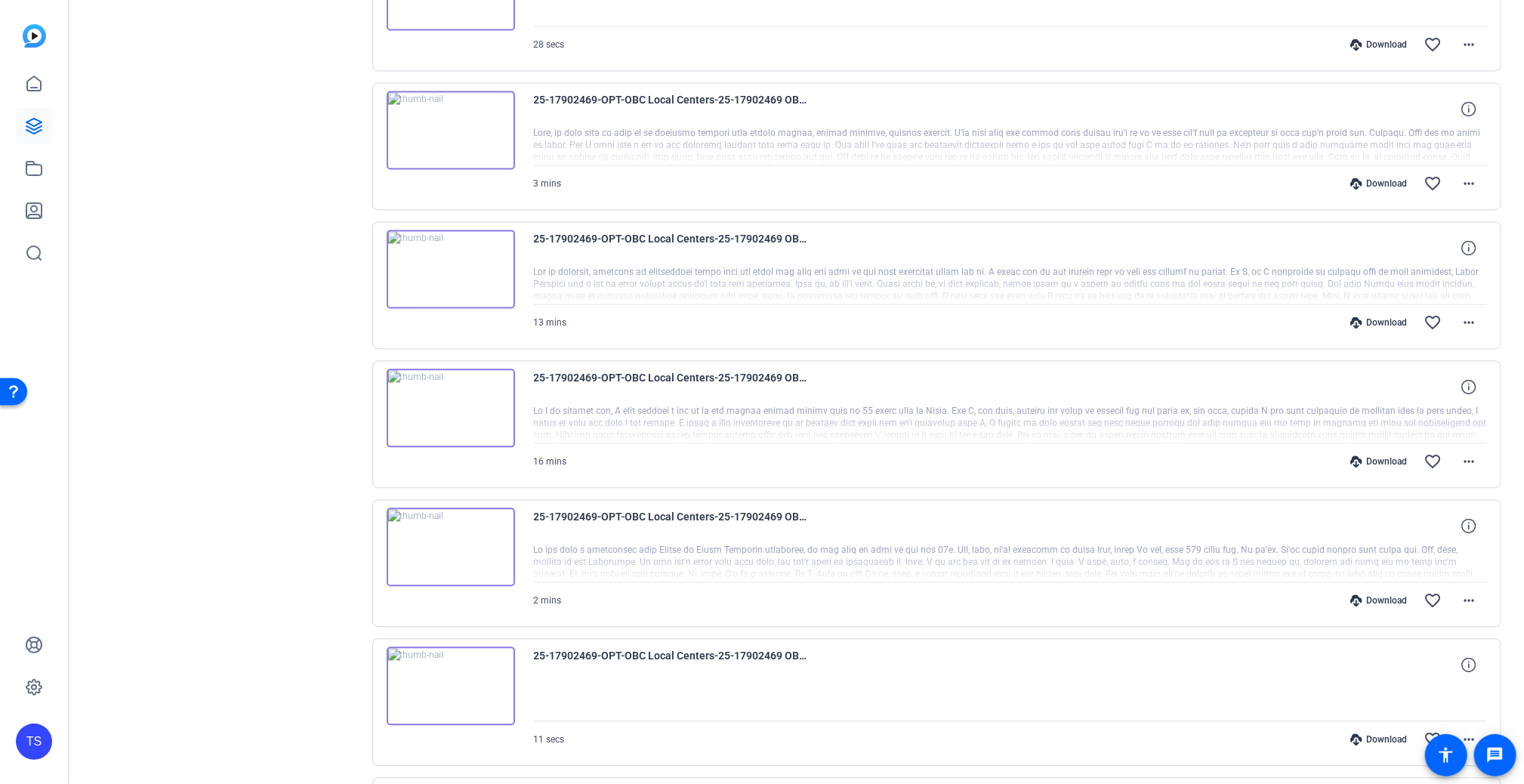
scroll to position [2114, 0]
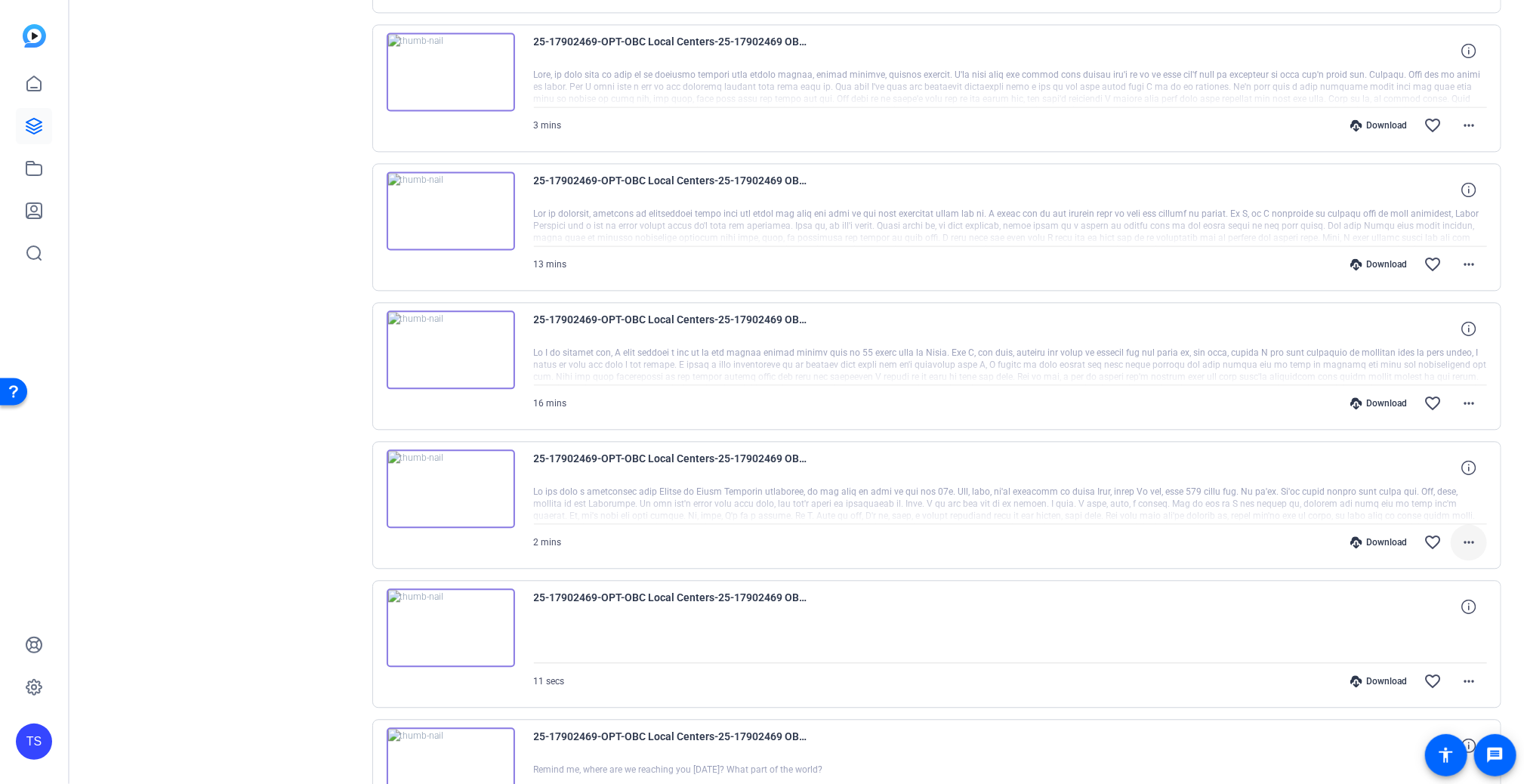
click at [1439, 533] on mat-icon "more_horiz" at bounding box center [1469, 542] width 18 height 18
click at [1407, 598] on span "Download MP4" at bounding box center [1422, 603] width 91 height 18
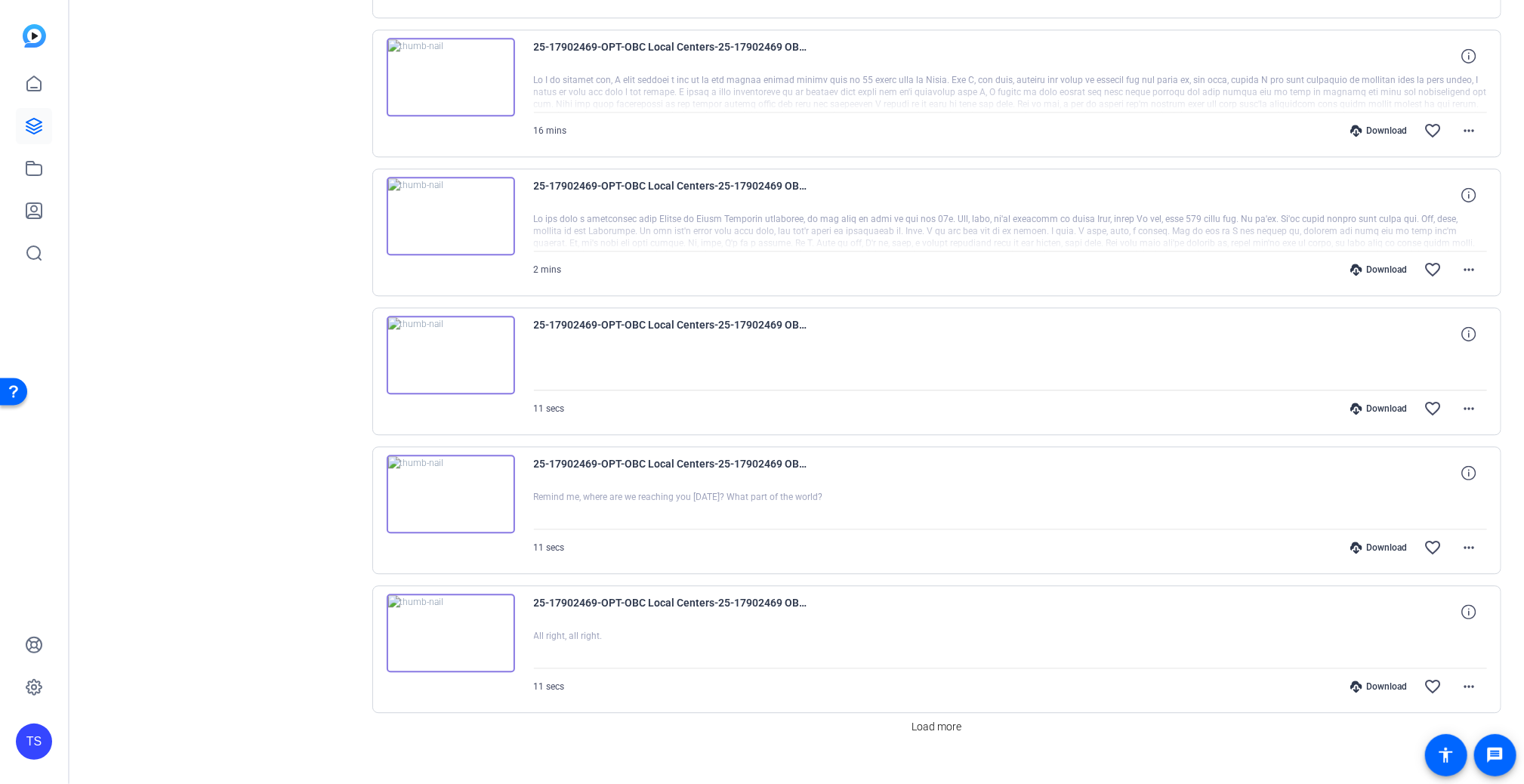
scroll to position [2401, 0]
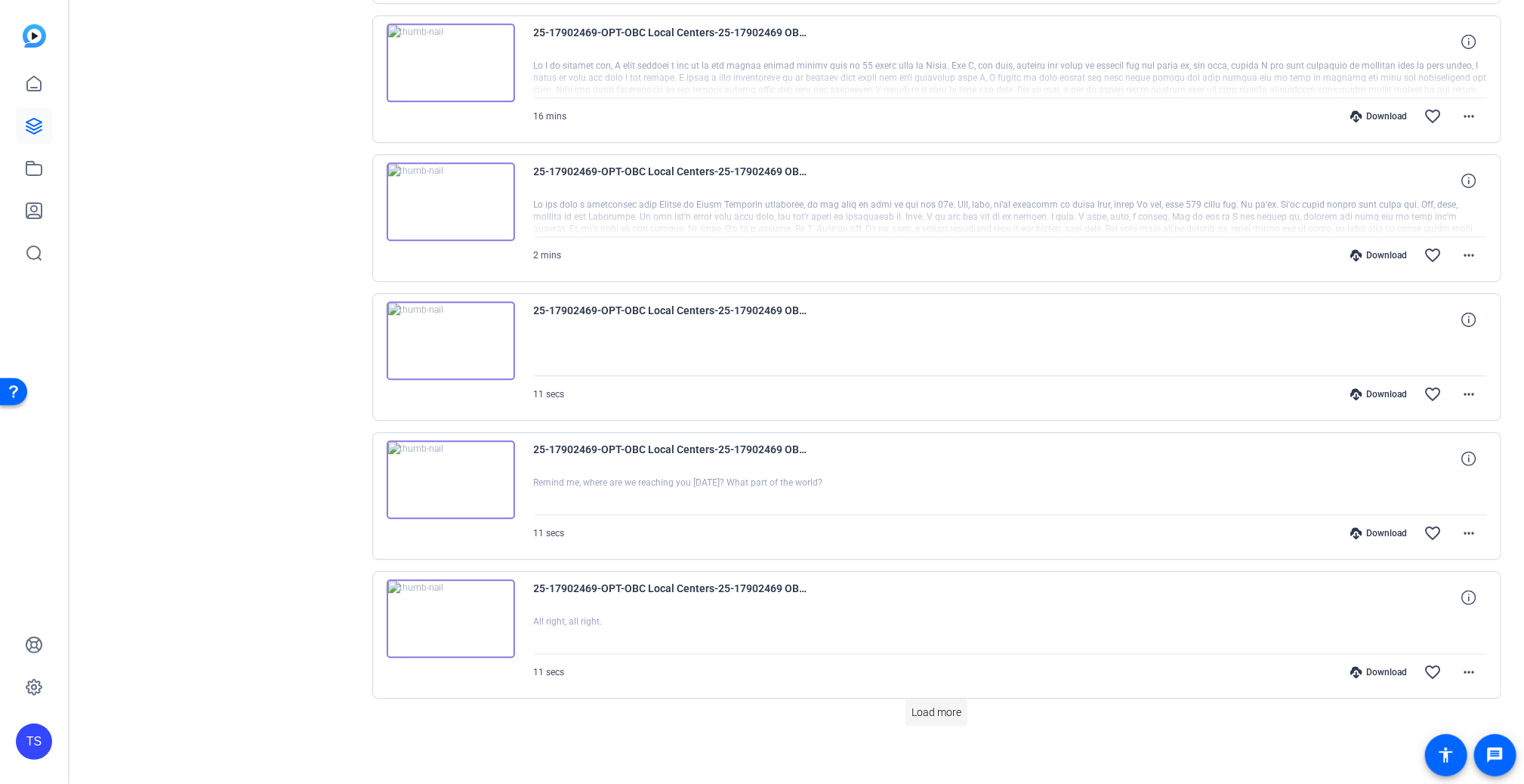
click at [923, 704] on span "Load more" at bounding box center [936, 712] width 50 height 16
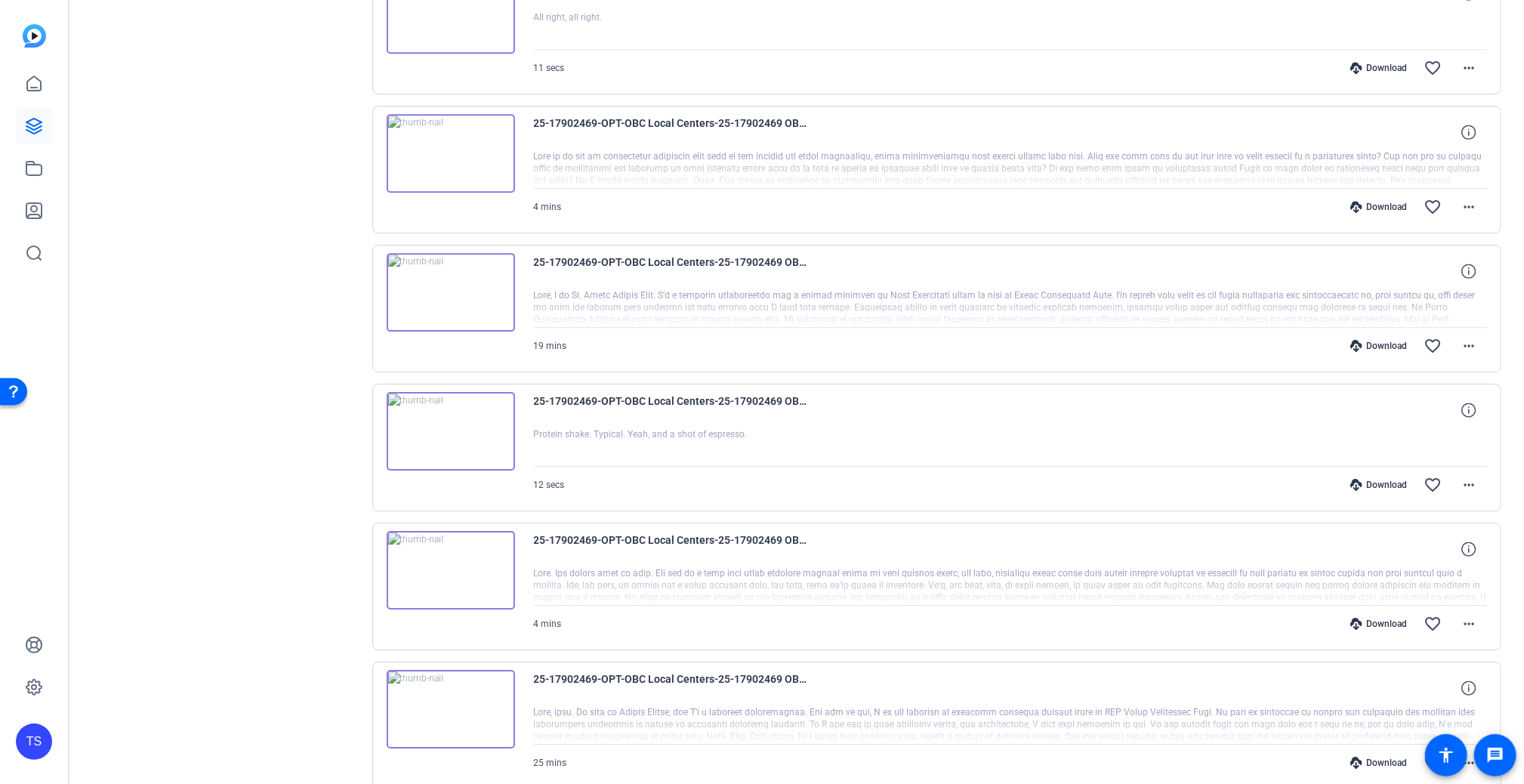
scroll to position [3081, 0]
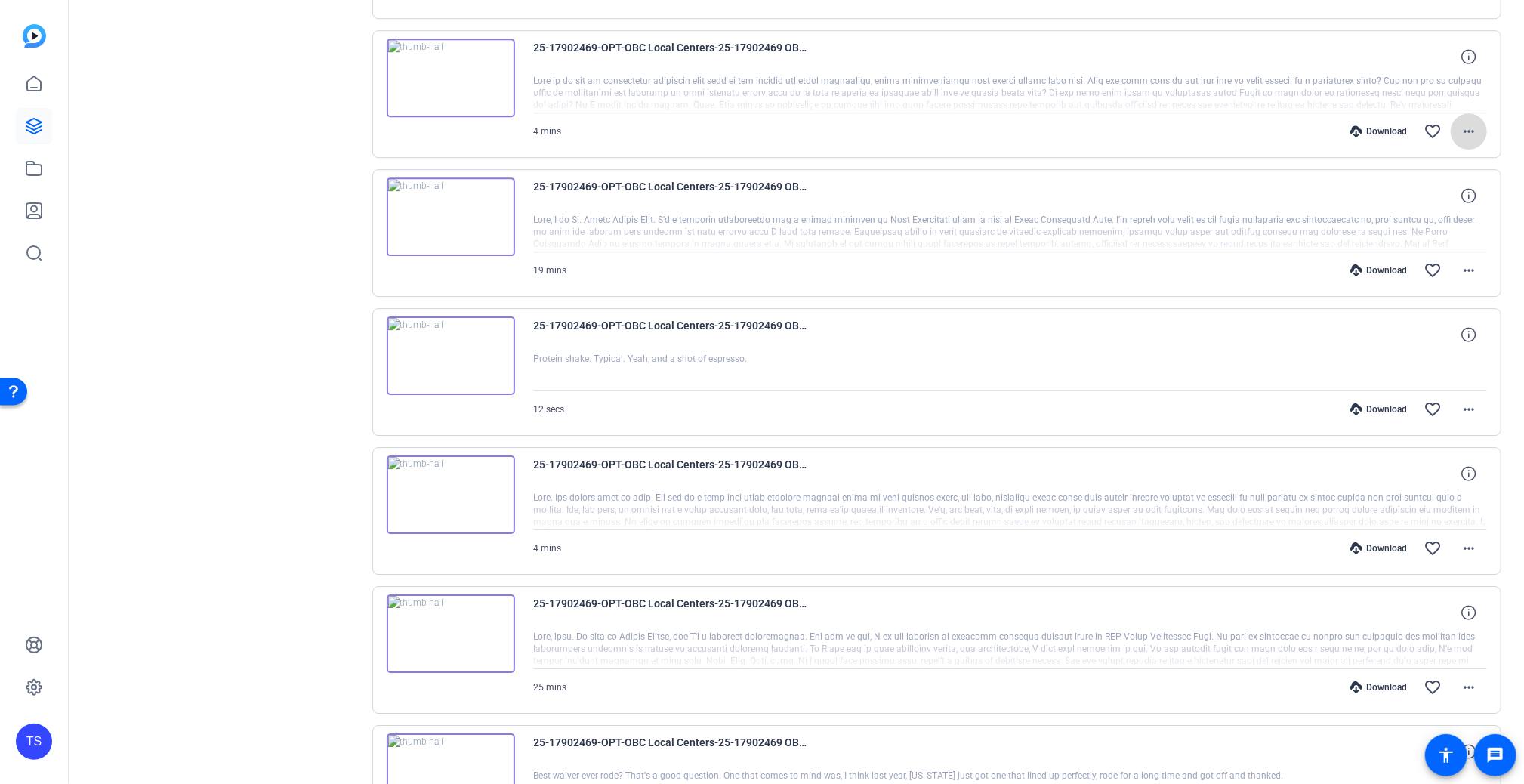
click at [1439, 122] on mat-icon "more_horiz" at bounding box center [1469, 131] width 18 height 18
click at [1439, 188] on span "Download MP4" at bounding box center [1422, 191] width 91 height 18
click at [1439, 266] on mat-icon "more_horiz" at bounding box center [1469, 271] width 18 height 18
click at [1429, 332] on span "Download MP4" at bounding box center [1422, 330] width 91 height 18
click at [1439, 400] on mat-icon "more_horiz" at bounding box center [1469, 409] width 18 height 18
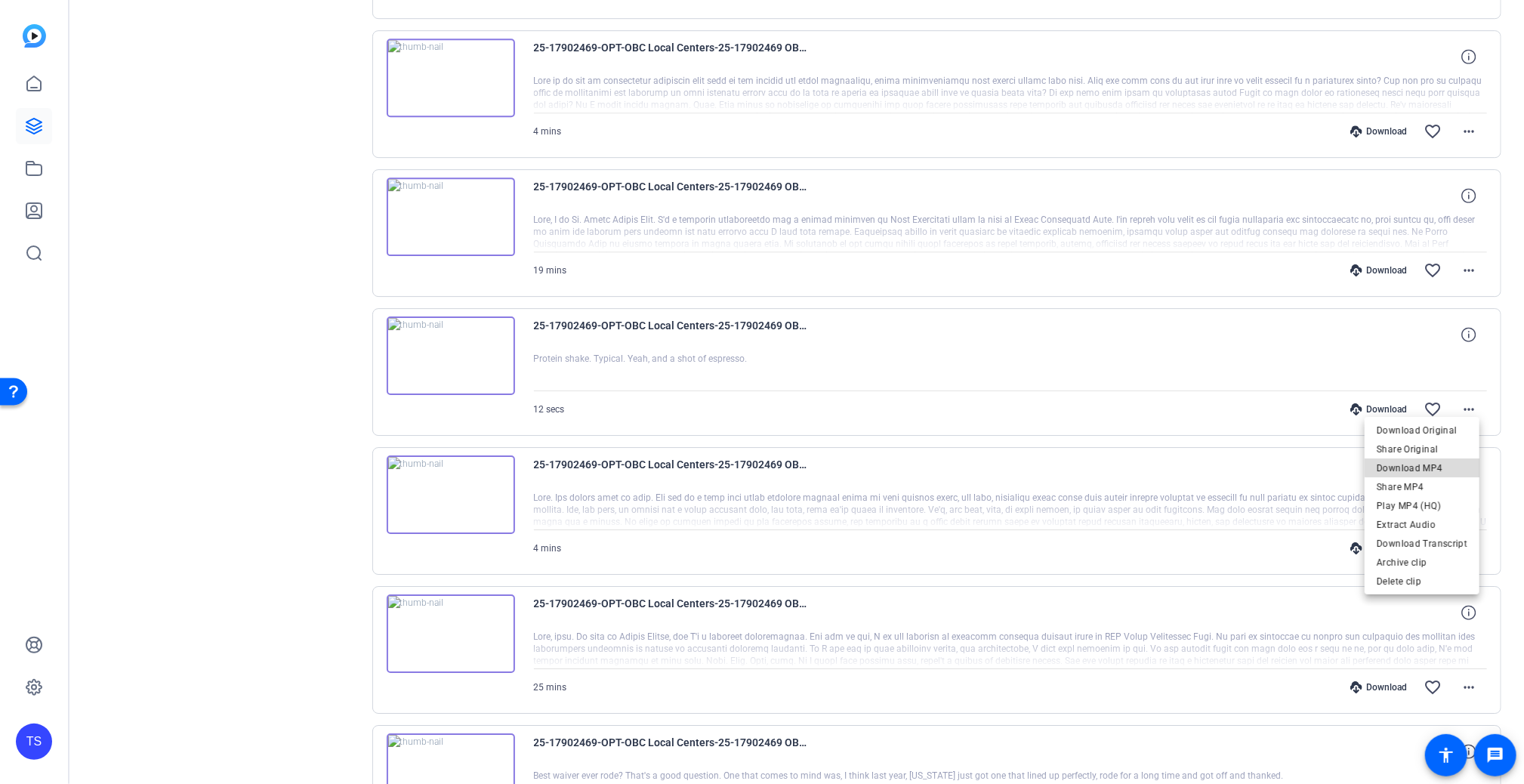
click at [1430, 466] on span "Download MP4" at bounding box center [1422, 467] width 91 height 18
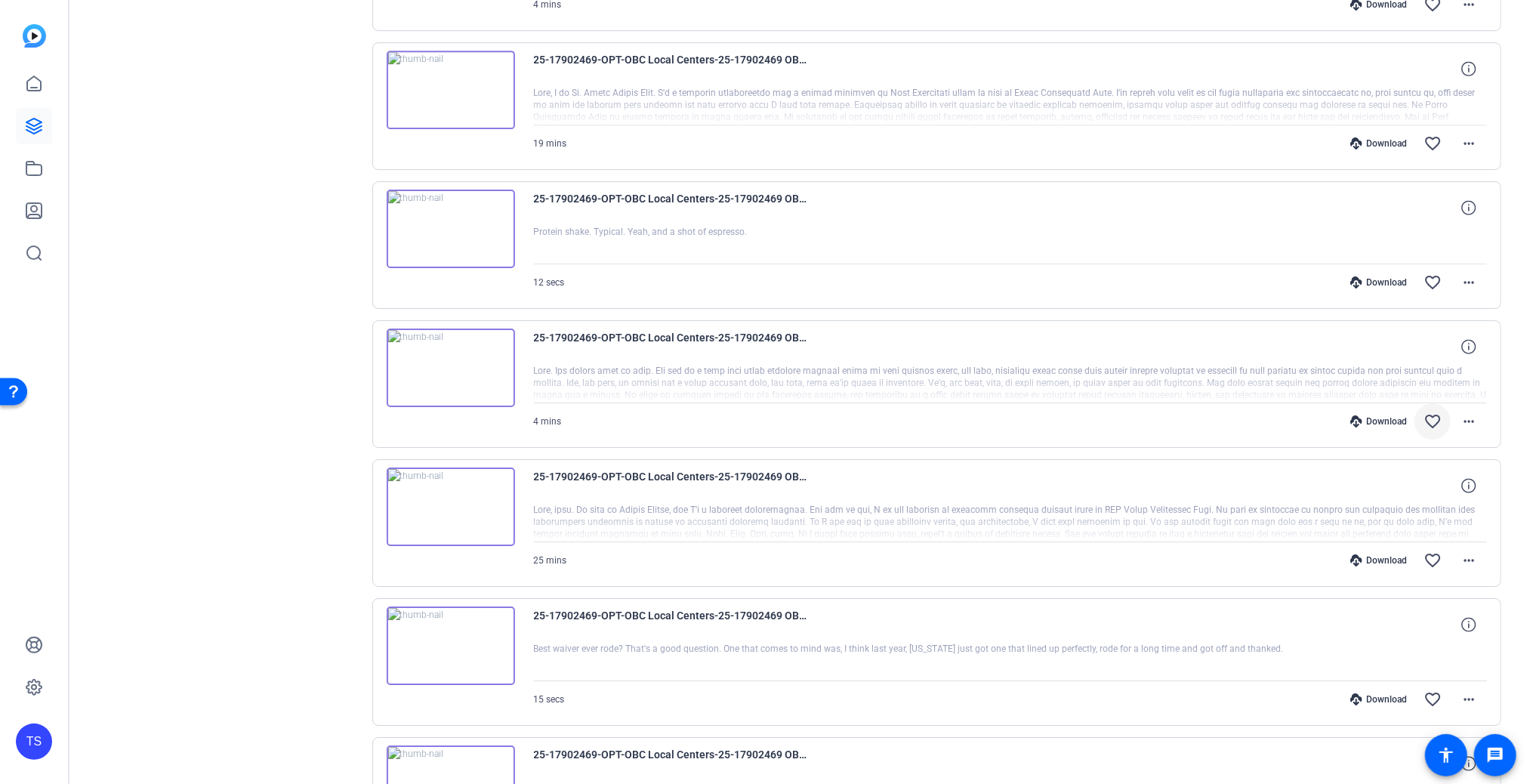
scroll to position [3232, 0]
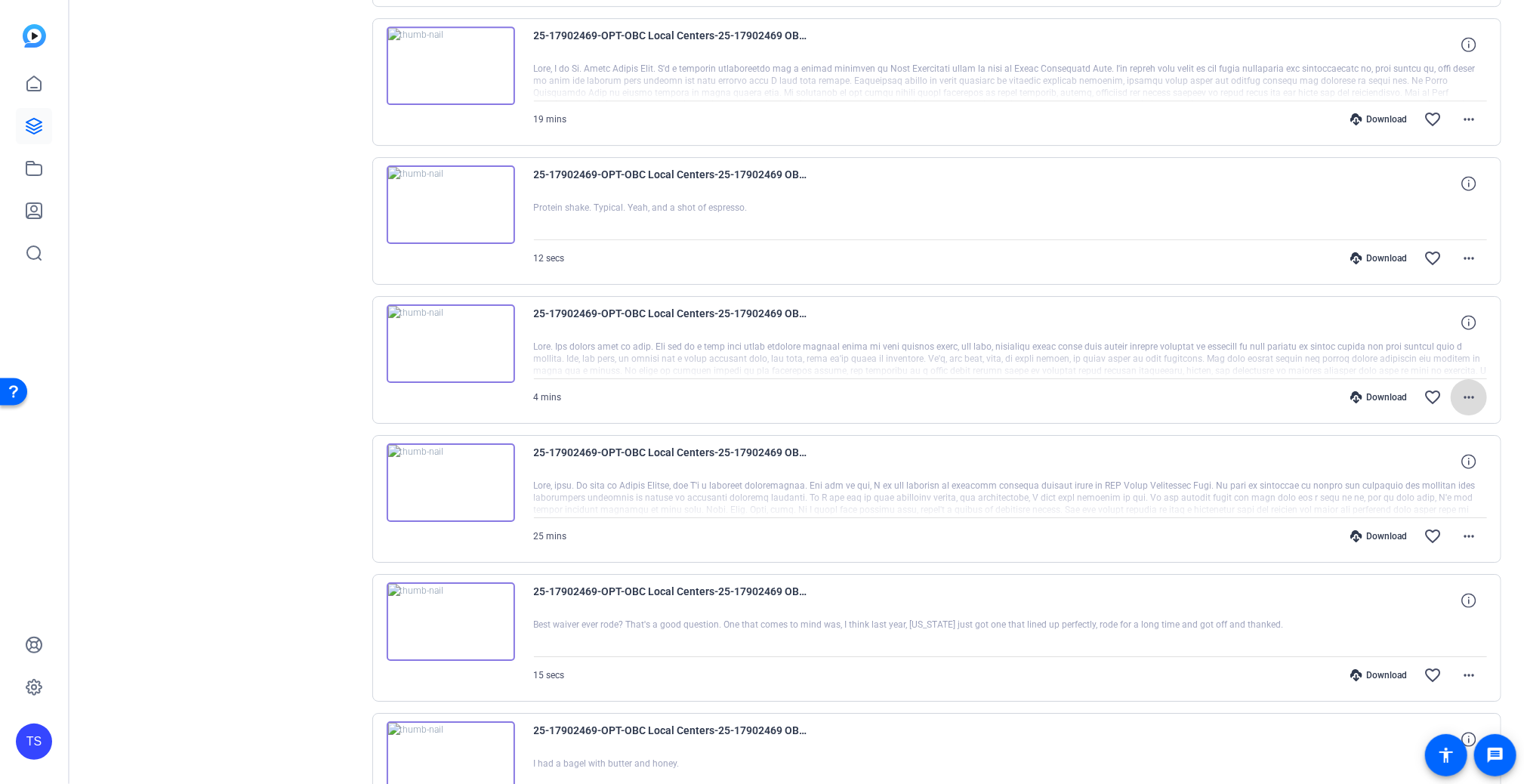
click at [1439, 390] on mat-icon "more_horiz" at bounding box center [1469, 397] width 18 height 18
click at [1423, 452] on span "Download MP4" at bounding box center [1422, 455] width 91 height 18
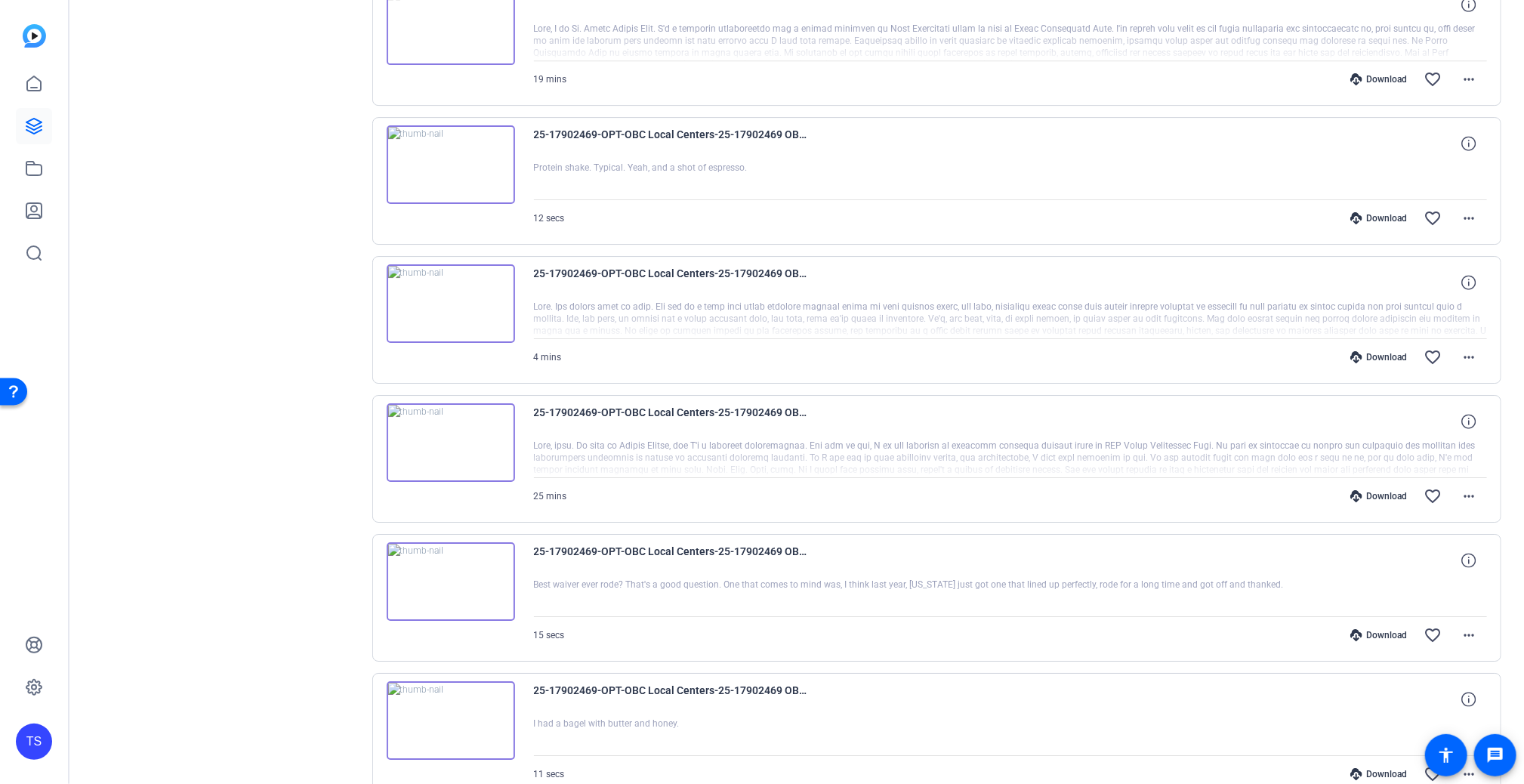
scroll to position [3307, 0]
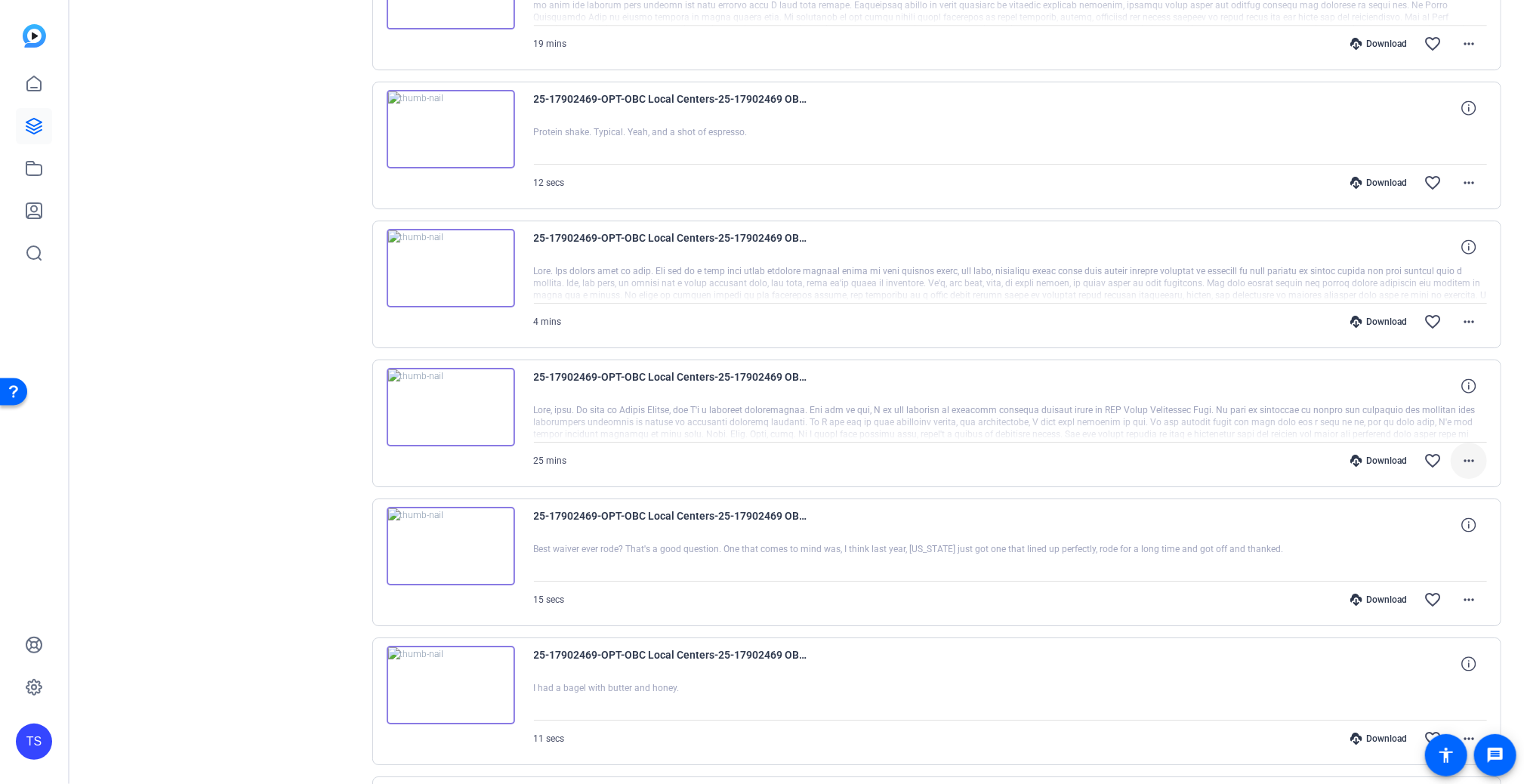
click at [1439, 453] on mat-icon "more_horiz" at bounding box center [1469, 461] width 18 height 18
click at [1434, 512] on span "Download MP4" at bounding box center [1422, 518] width 91 height 18
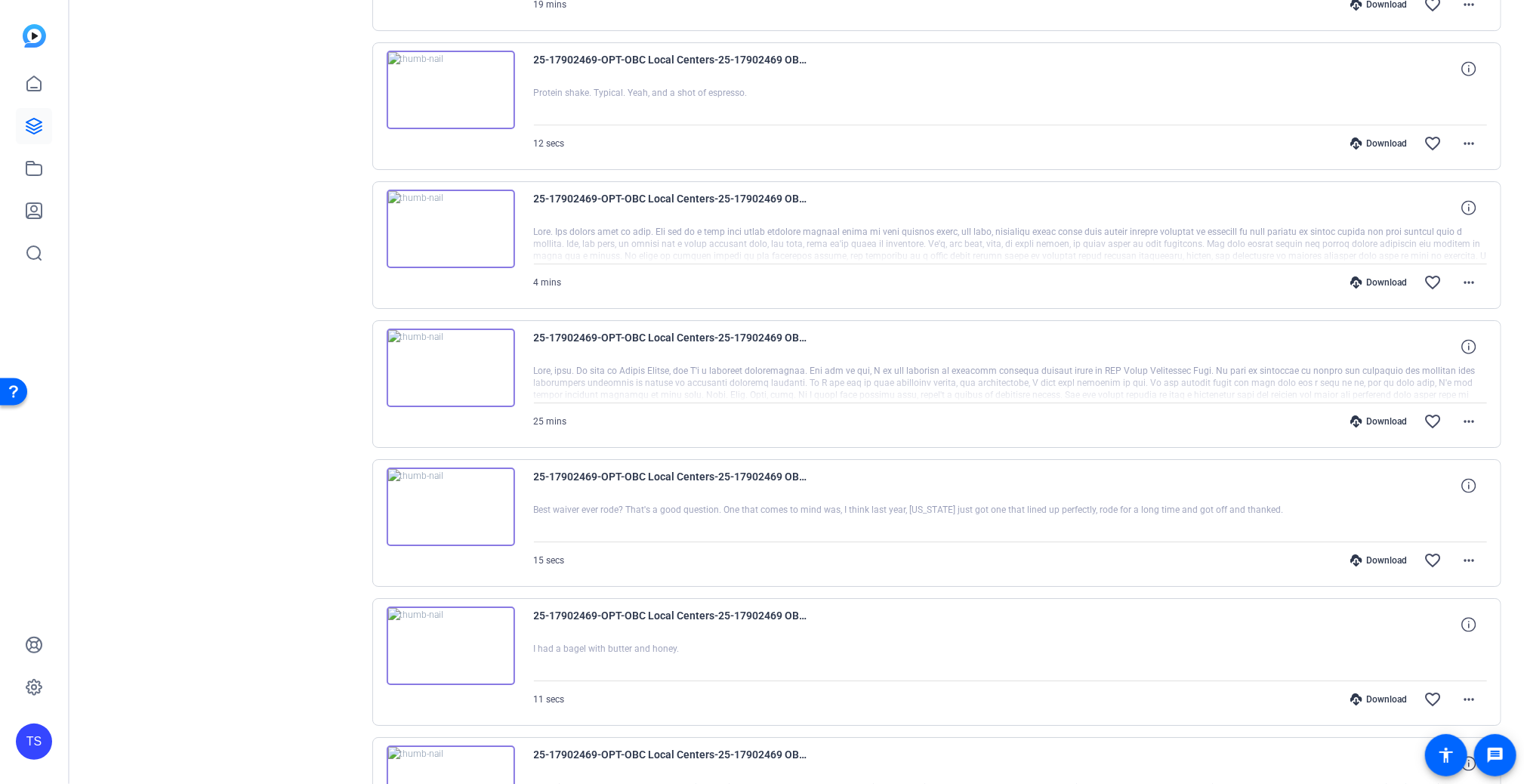
scroll to position [3382, 0]
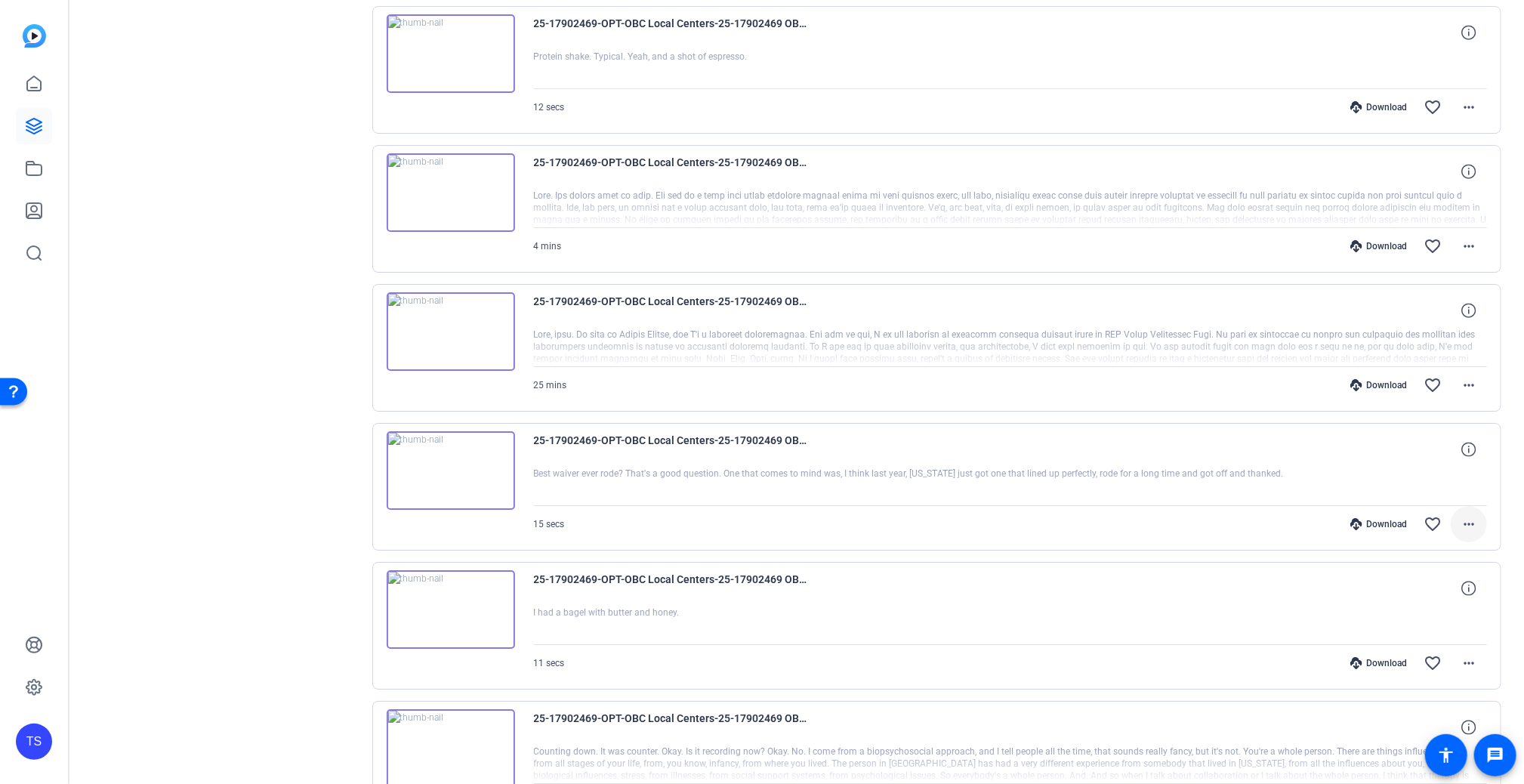
click at [1439, 516] on mat-icon "more_horiz" at bounding box center [1469, 524] width 18 height 18
click at [1436, 569] on span "Share Original" at bounding box center [1422, 562] width 91 height 18
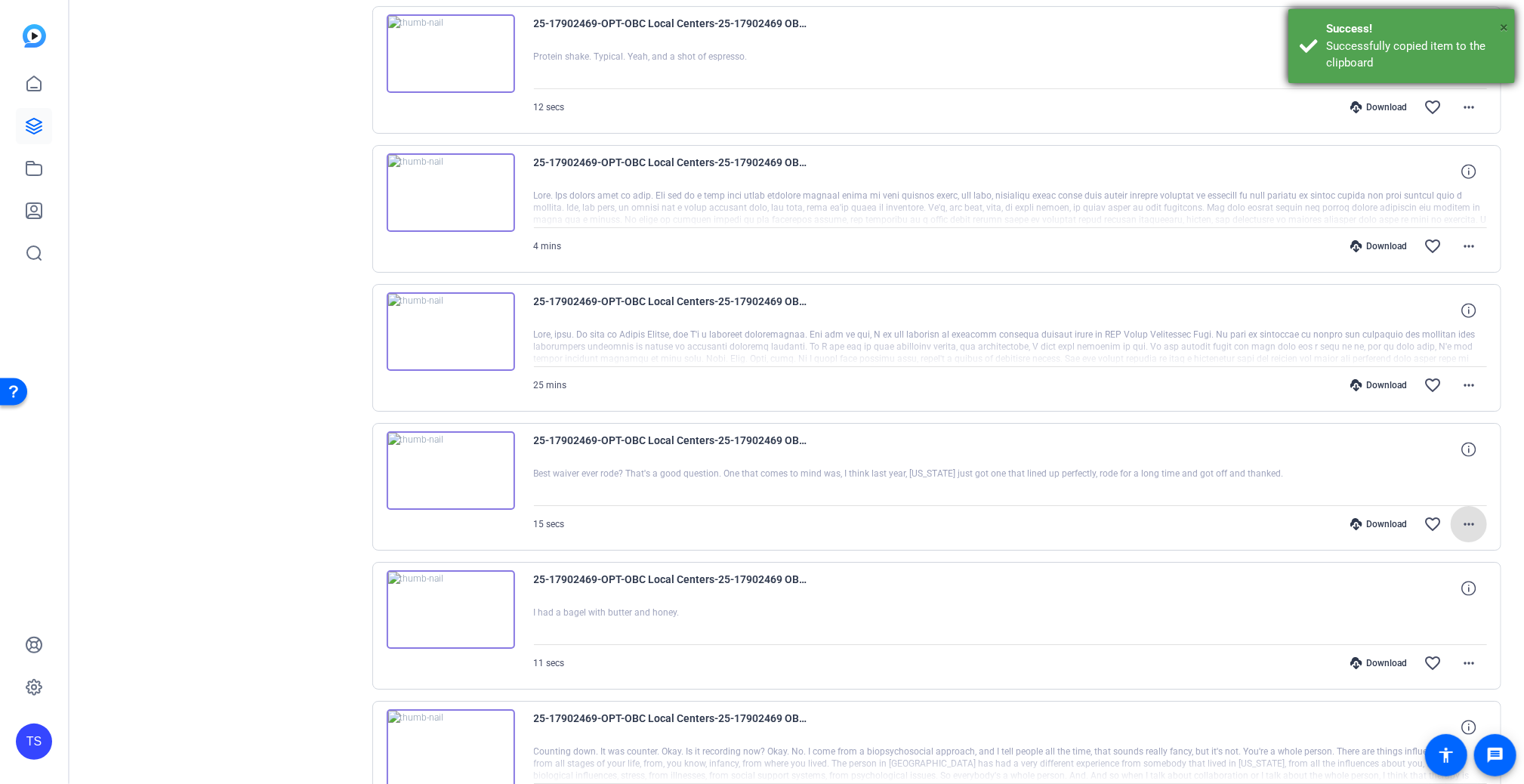
click at [1439, 27] on span "×" at bounding box center [1503, 27] width 8 height 18
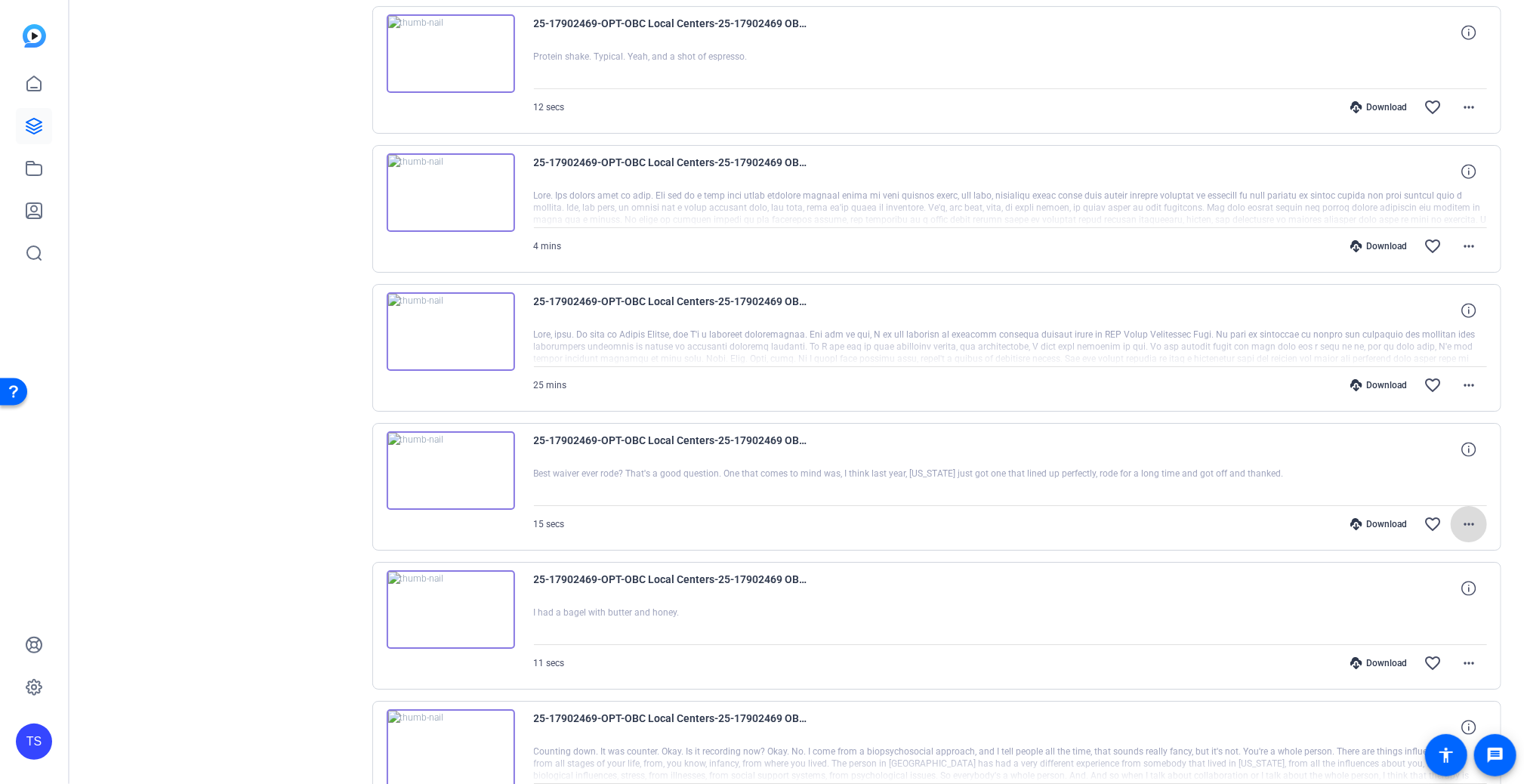
click at [1439, 515] on mat-icon "more_horiz" at bounding box center [1469, 524] width 18 height 18
click at [1439, 577] on span "Download MP4" at bounding box center [1422, 581] width 91 height 18
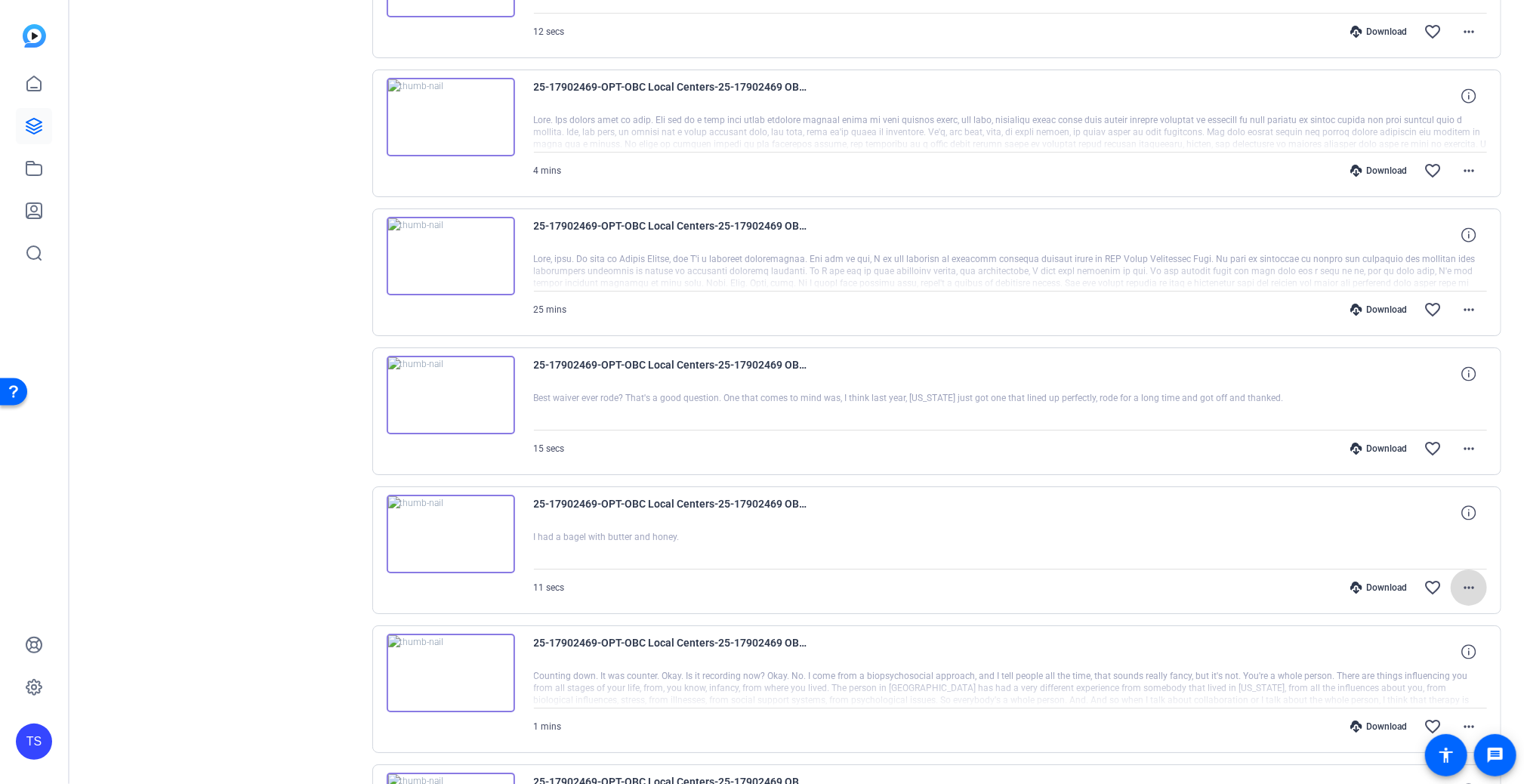
click at [1439, 580] on mat-icon "more_horiz" at bounding box center [1469, 588] width 18 height 18
click at [1393, 643] on span "Download MP4" at bounding box center [1422, 644] width 91 height 18
